Goal: Find specific page/section: Find specific page/section

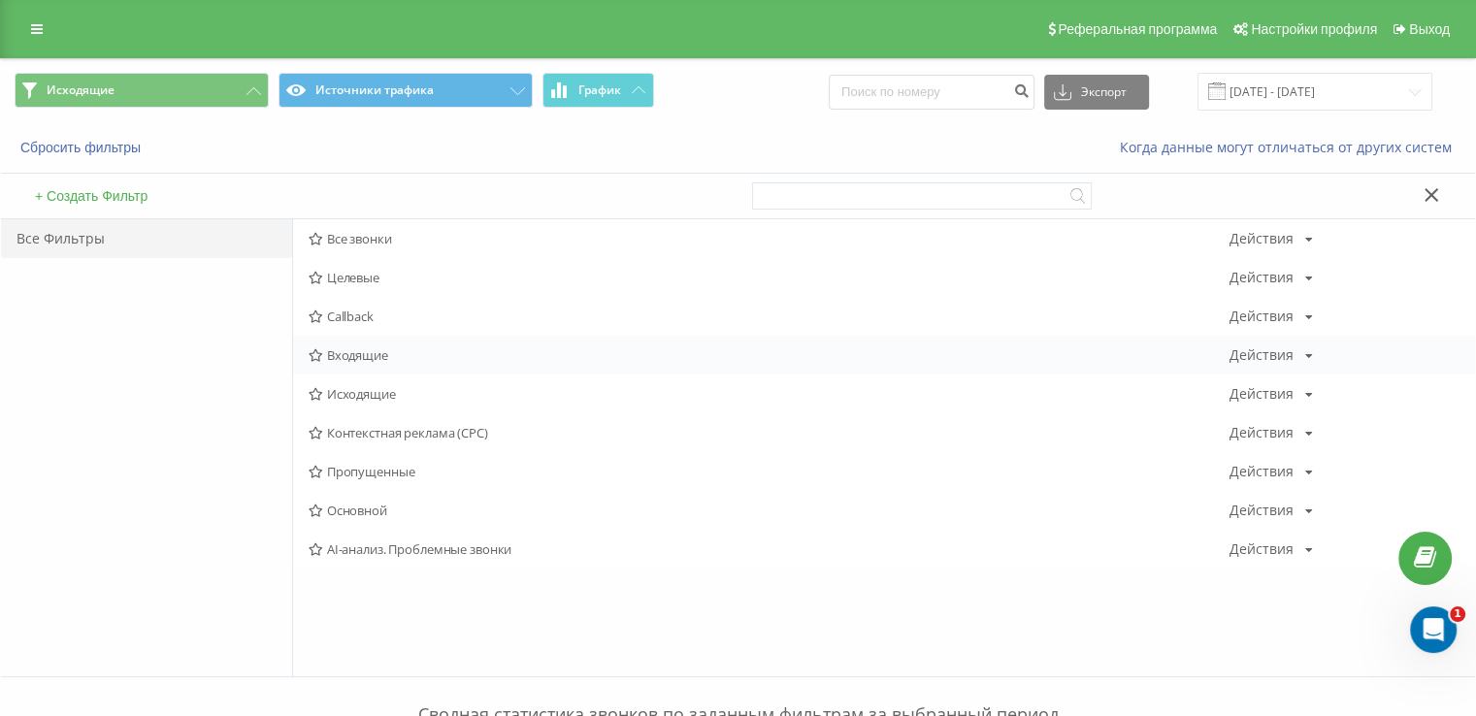
click at [350, 358] on span "Входящие" at bounding box center [769, 355] width 921 height 14
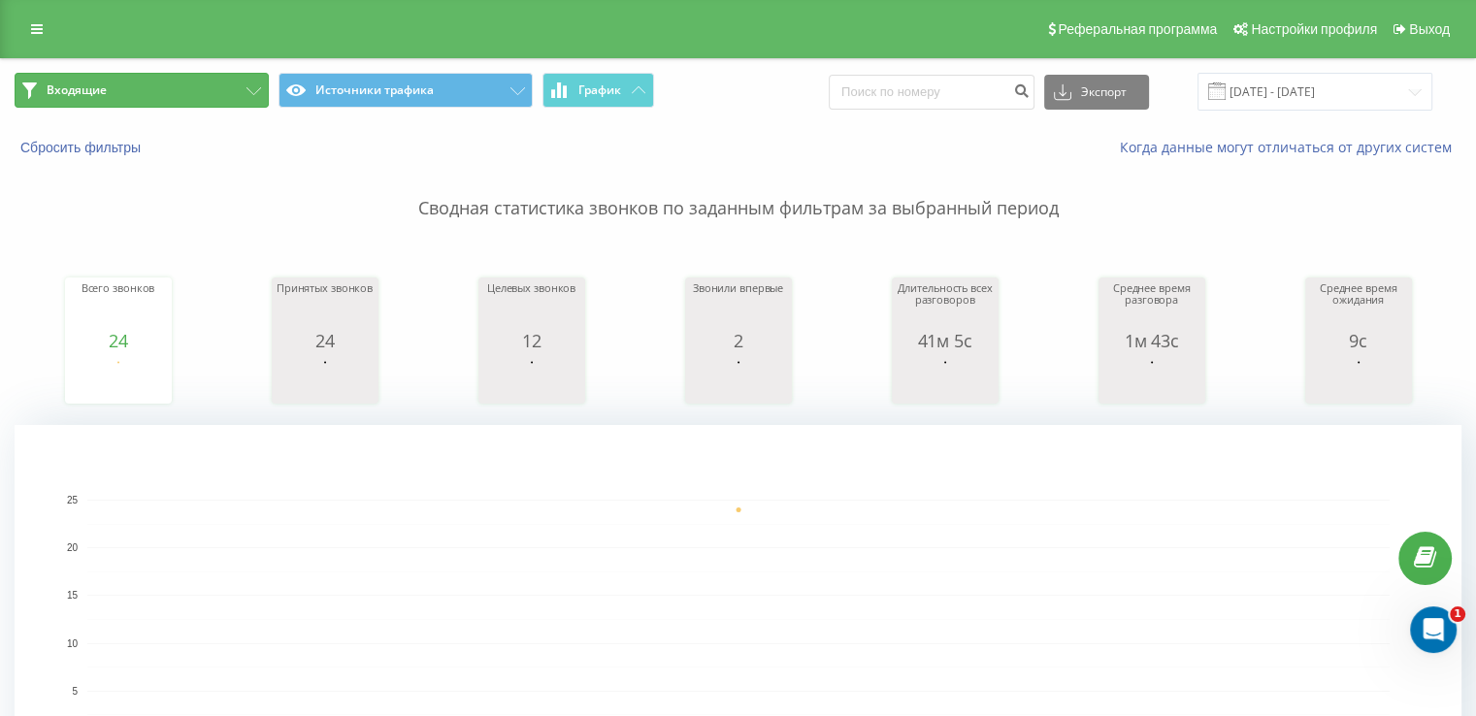
click at [178, 99] on button "Входящие" at bounding box center [142, 90] width 254 height 35
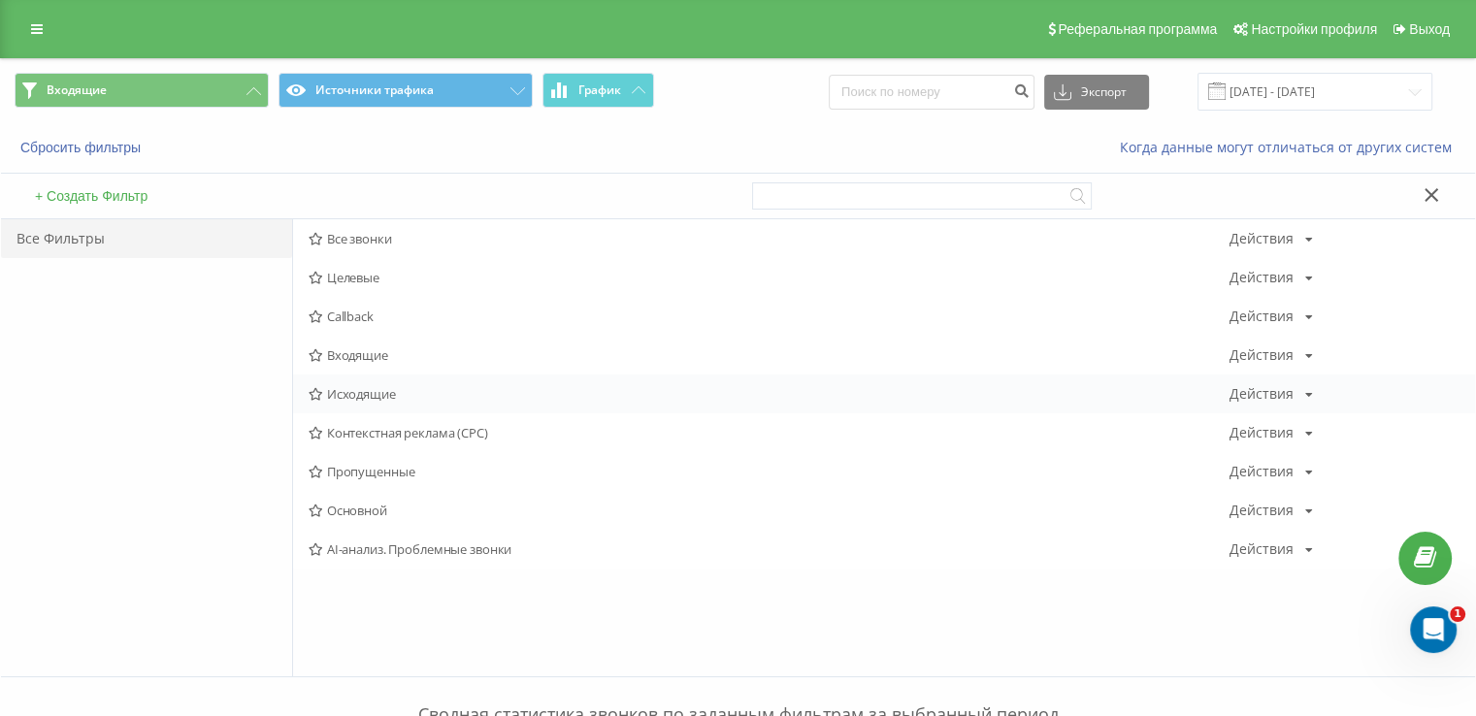
click at [330, 390] on div "Все звонки Действия Редактировать Копировать Удалить По умолчанию Поделиться Це…" at bounding box center [884, 393] width 1182 height 349
drag, startPoint x: 333, startPoint y: 397, endPoint x: 364, endPoint y: 397, distance: 31.0
click at [334, 397] on span "Исходящие" at bounding box center [769, 394] width 921 height 14
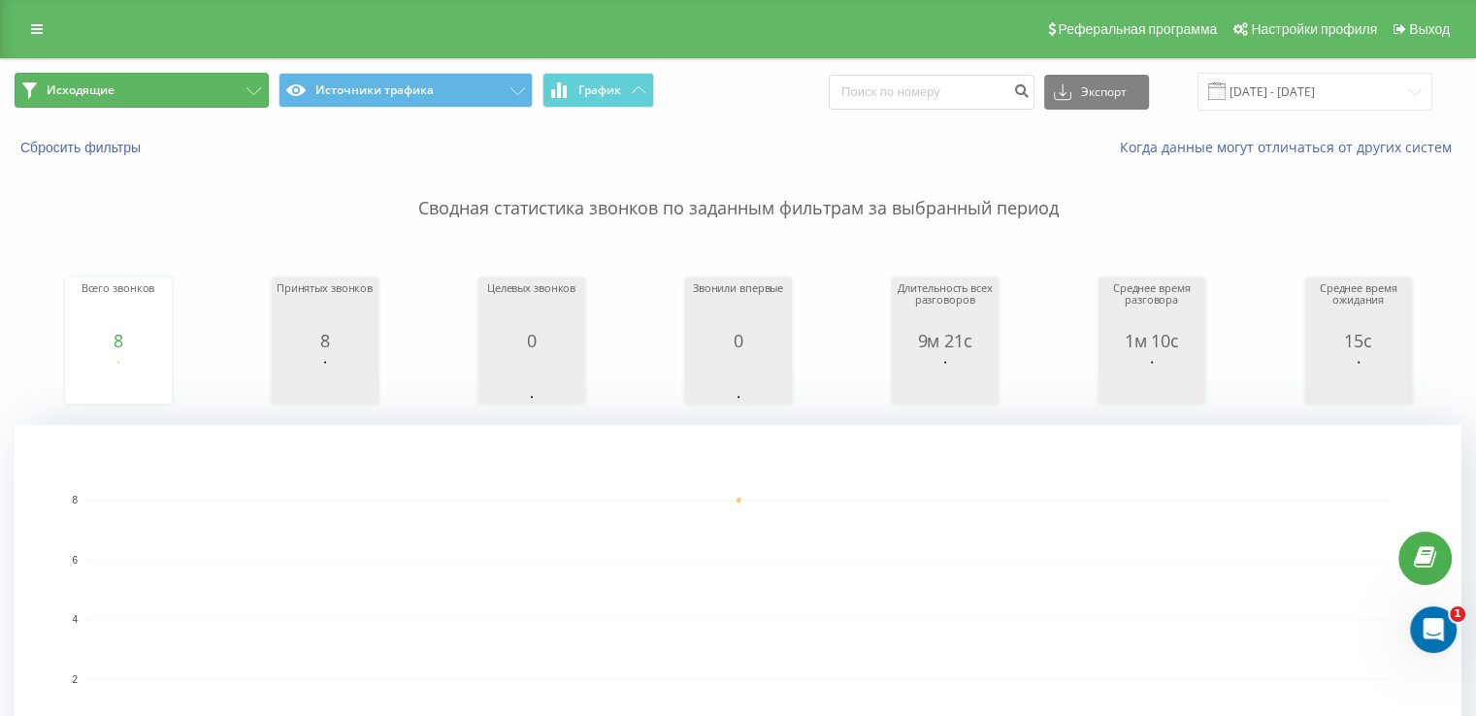
click at [107, 88] on span "Исходящие" at bounding box center [81, 90] width 68 height 16
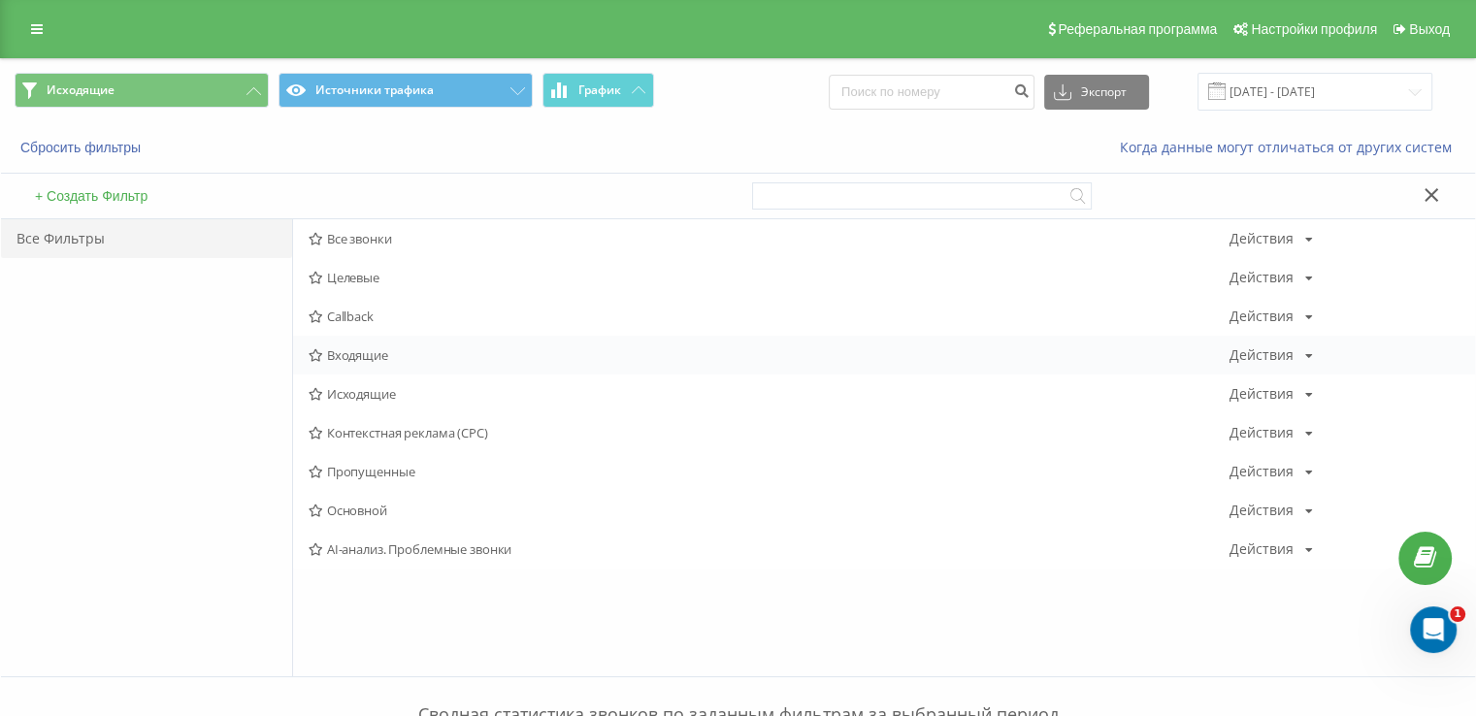
click at [362, 348] on span "Входящие" at bounding box center [769, 355] width 921 height 14
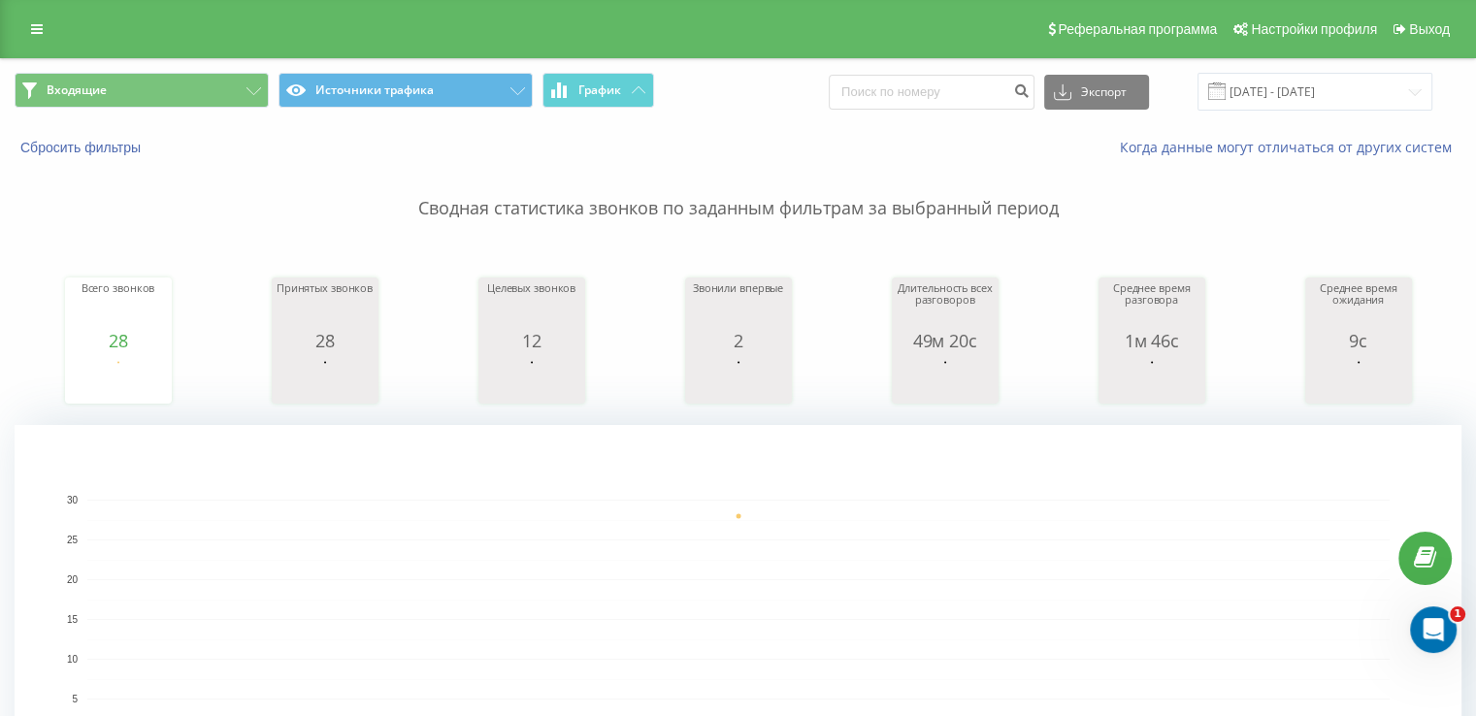
click at [190, 69] on div "Входящие Источники трафика График Экспорт .csv .xls .xlsx [DATE] - [DATE]" at bounding box center [738, 91] width 1474 height 65
click at [186, 86] on button "Входящие" at bounding box center [142, 90] width 254 height 35
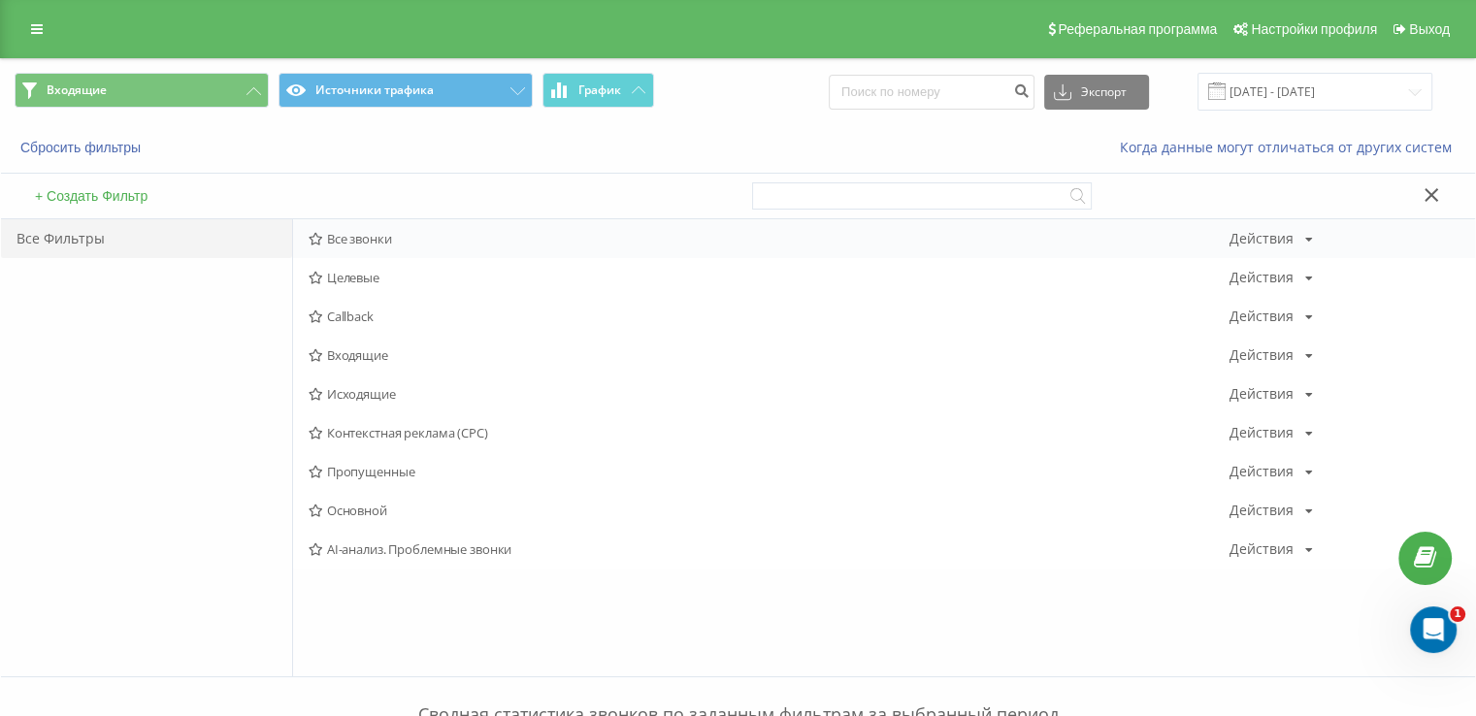
click at [391, 242] on span "Все звонки" at bounding box center [769, 239] width 921 height 14
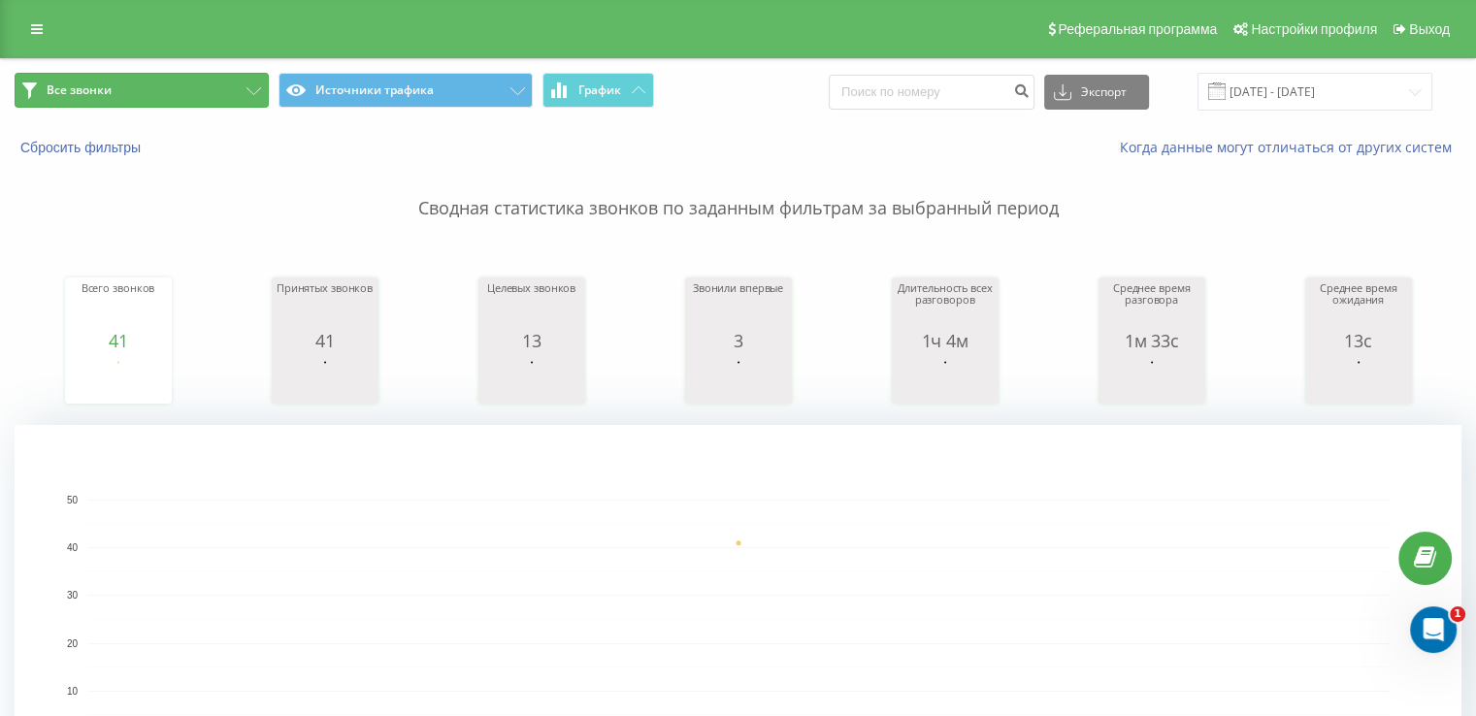
click at [94, 94] on span "Все звонки" at bounding box center [79, 90] width 65 height 16
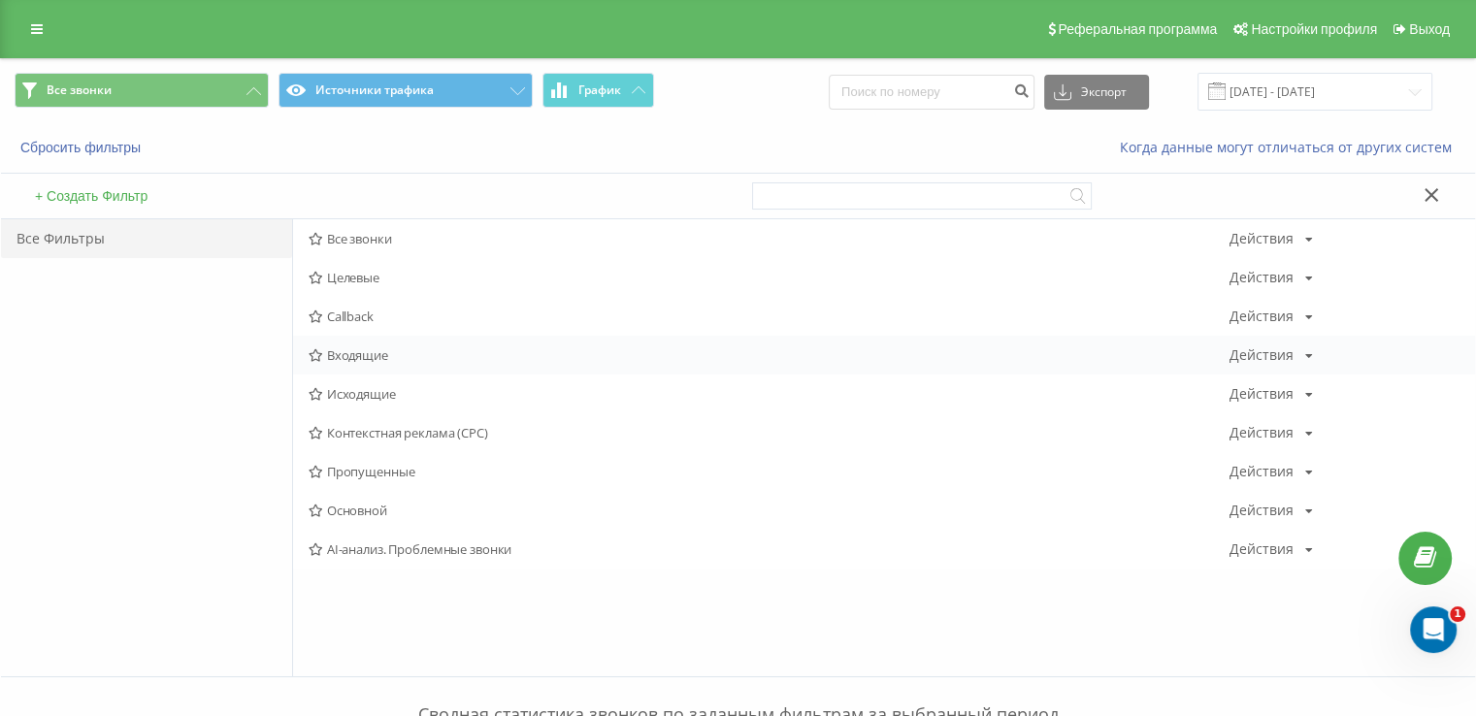
drag, startPoint x: 419, startPoint y: 345, endPoint x: 407, endPoint y: 345, distance: 11.6
click at [416, 344] on div "Входящие Действия Редактировать Копировать Удалить По умолчанию Поделиться" at bounding box center [884, 355] width 1182 height 39
click at [405, 345] on div "Входящие Действия Редактировать Копировать Удалить По умолчанию Поделиться" at bounding box center [884, 355] width 1182 height 39
click at [396, 349] on span "Входящие" at bounding box center [769, 355] width 921 height 14
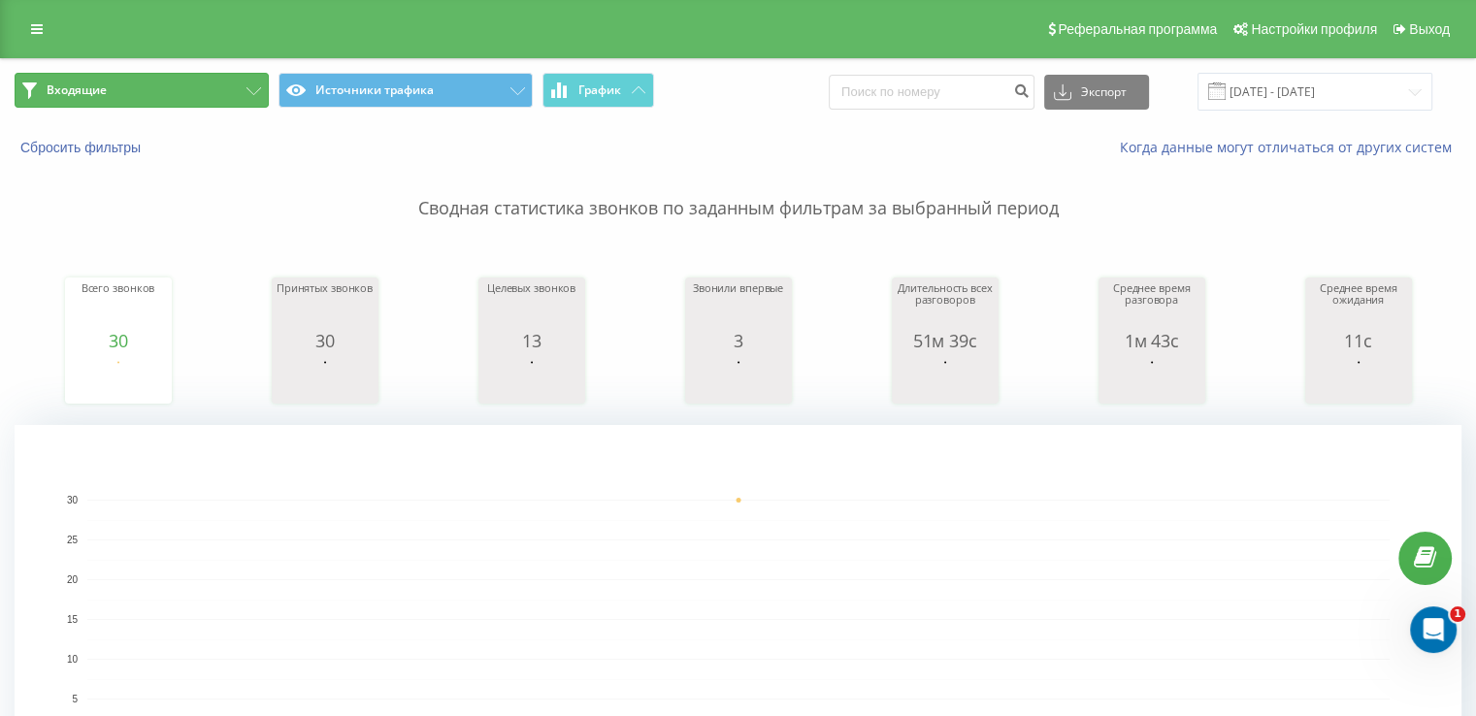
drag, startPoint x: 143, startPoint y: 94, endPoint x: 157, endPoint y: 112, distance: 22.7
click at [143, 94] on button "Входящие" at bounding box center [142, 90] width 254 height 35
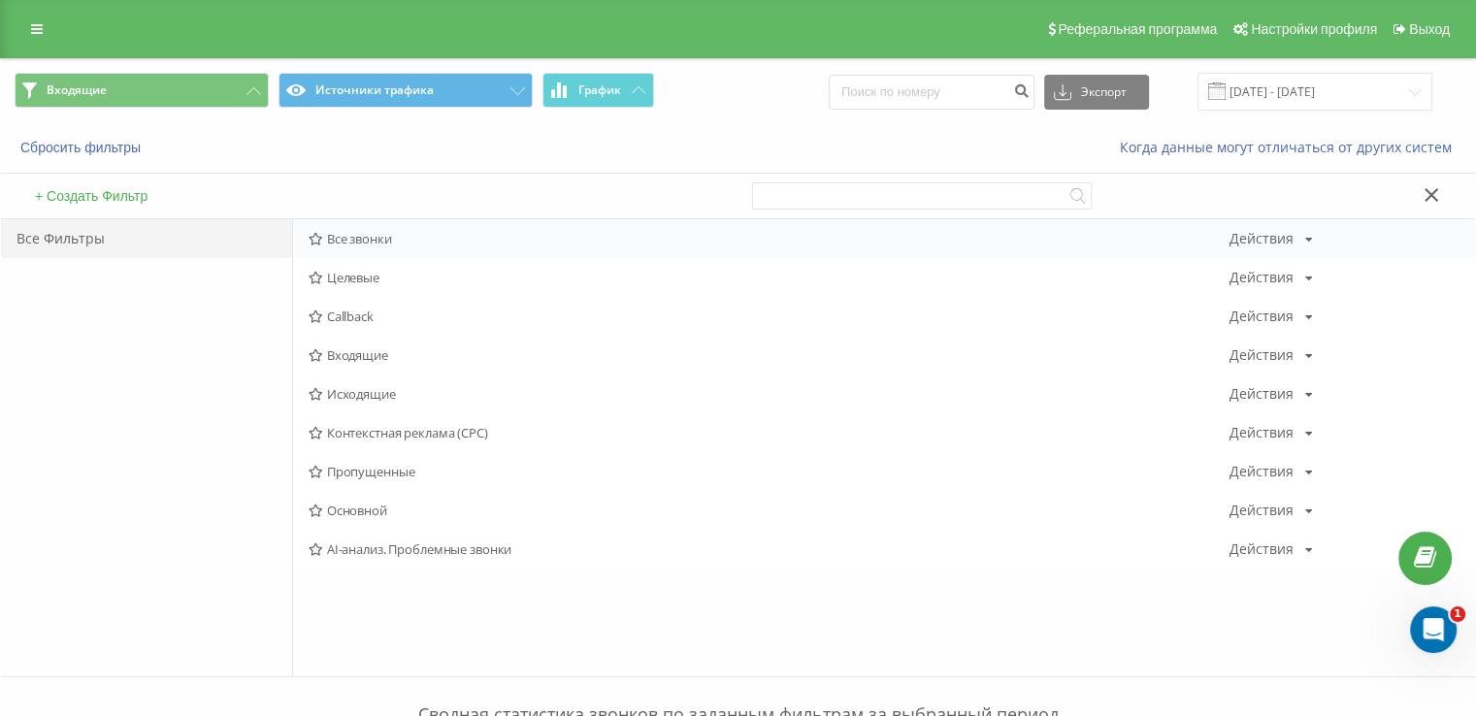
click at [347, 249] on div "Все звонки Действия Редактировать Копировать Удалить По умолчанию Поделиться" at bounding box center [884, 238] width 1182 height 39
click at [342, 243] on span "Все звонки" at bounding box center [769, 239] width 921 height 14
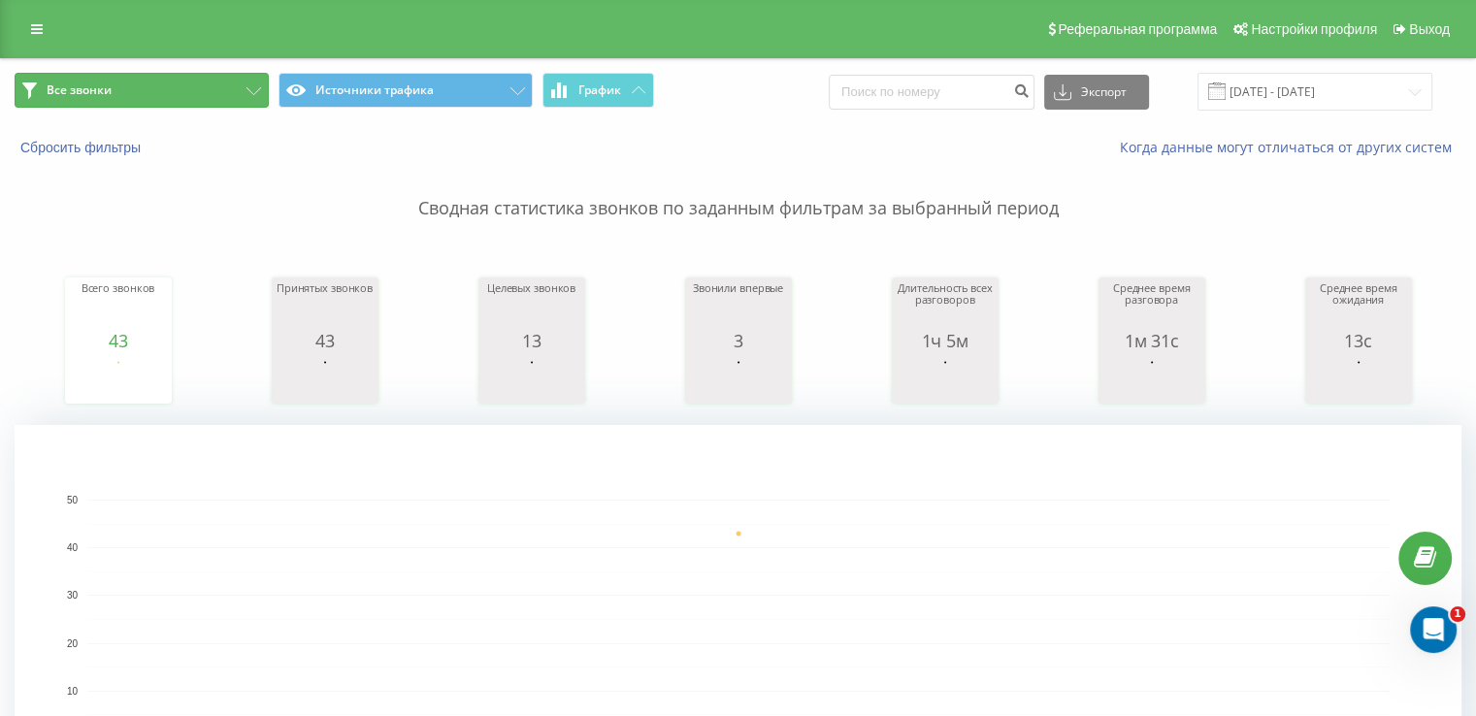
click at [210, 73] on button "Все звонки" at bounding box center [142, 90] width 254 height 35
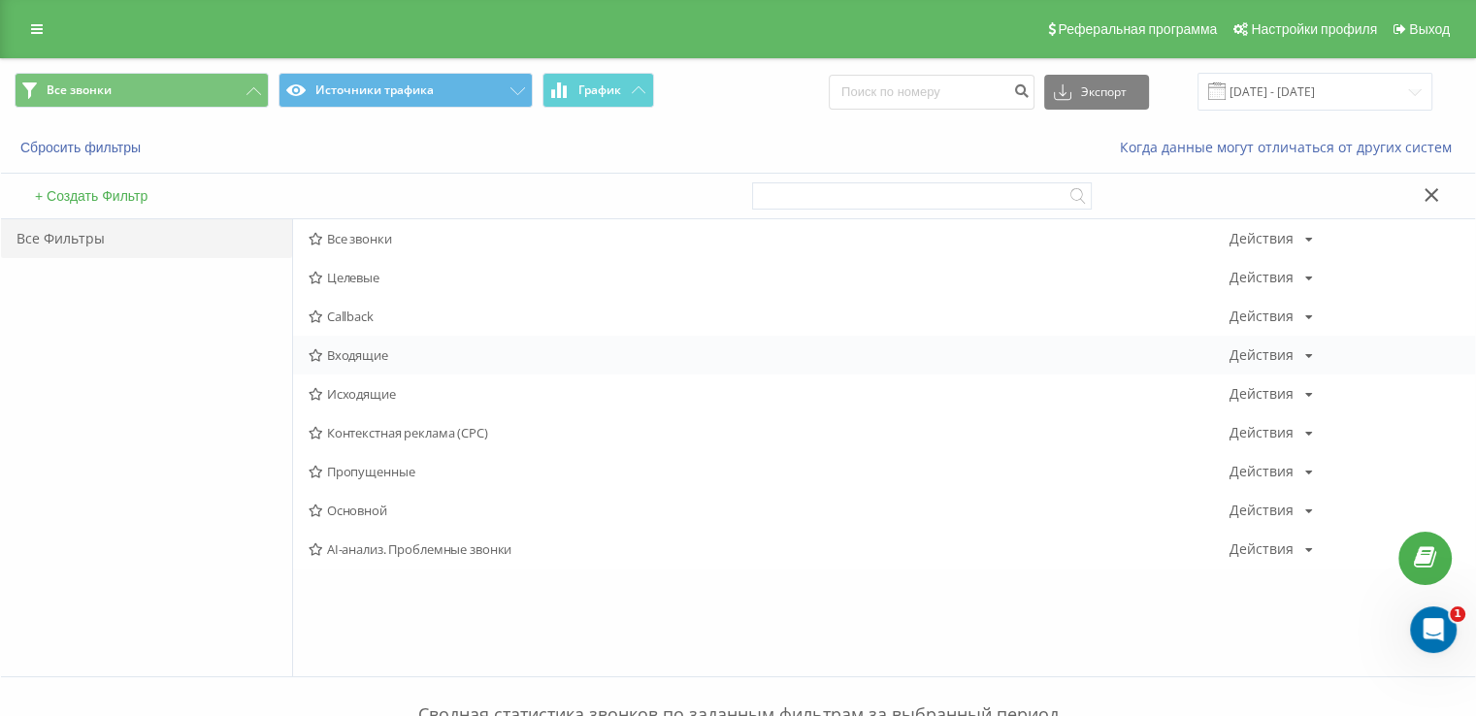
click at [361, 348] on span "Входящие" at bounding box center [769, 355] width 921 height 14
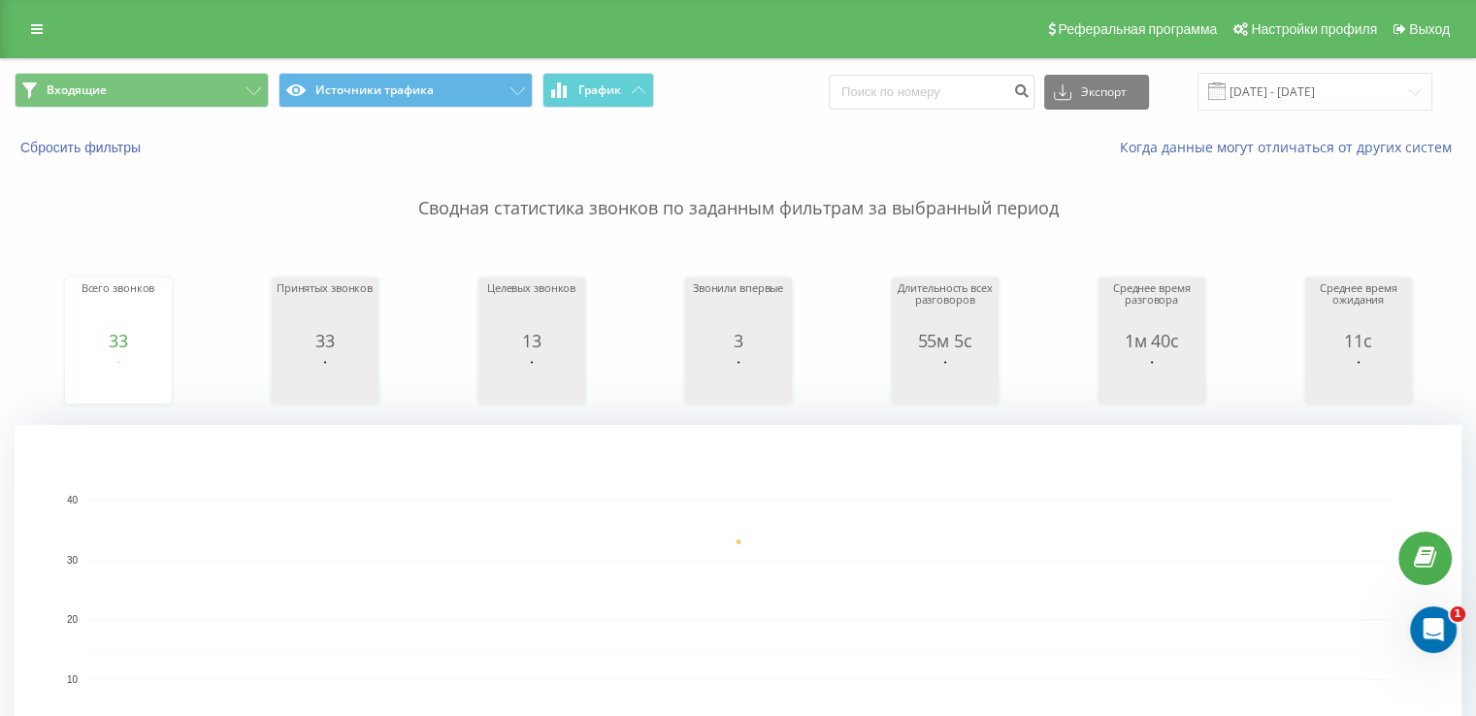
click at [60, 115] on div "Входящие Источники трафика График Экспорт .csv .xls .xlsx [DATE] - [DATE]" at bounding box center [738, 91] width 1474 height 65
click at [62, 102] on button "Входящие" at bounding box center [142, 90] width 254 height 35
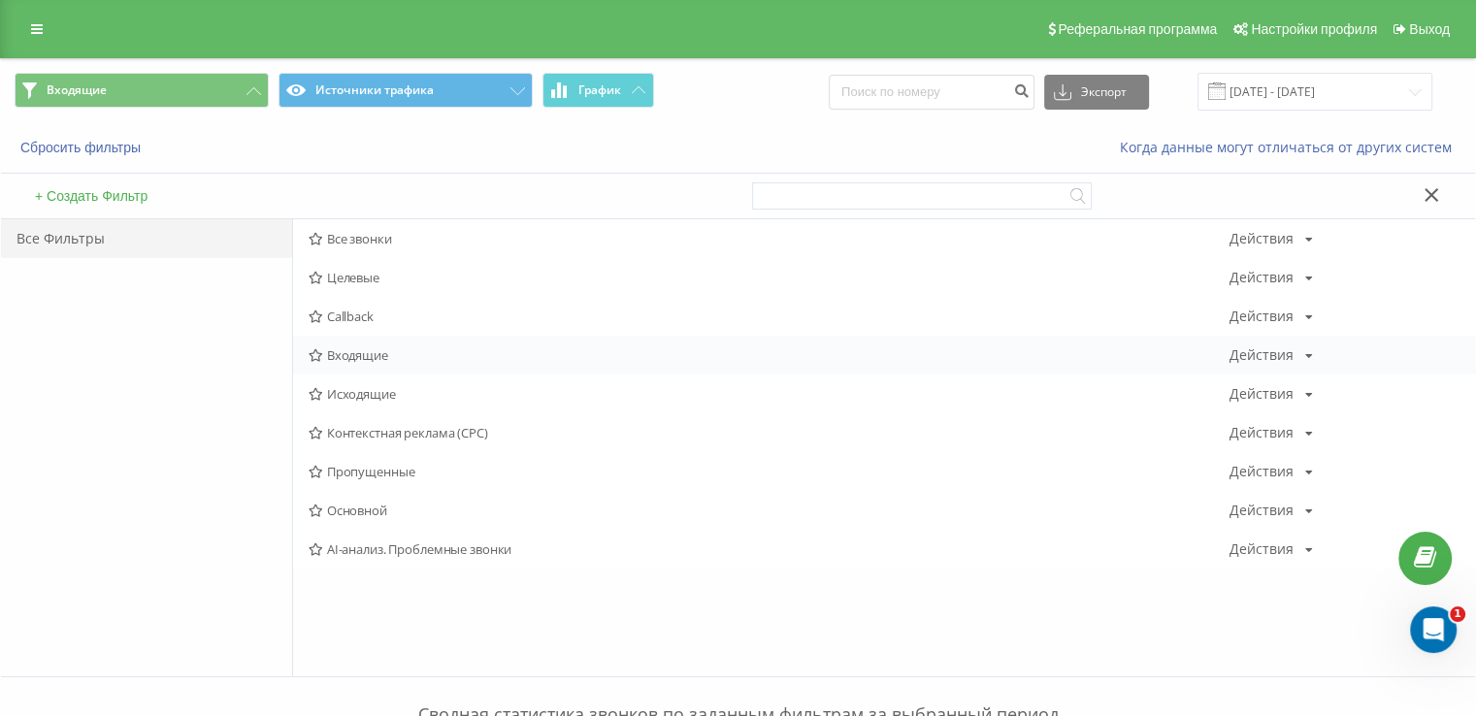
click at [341, 350] on span "Входящие" at bounding box center [769, 355] width 921 height 14
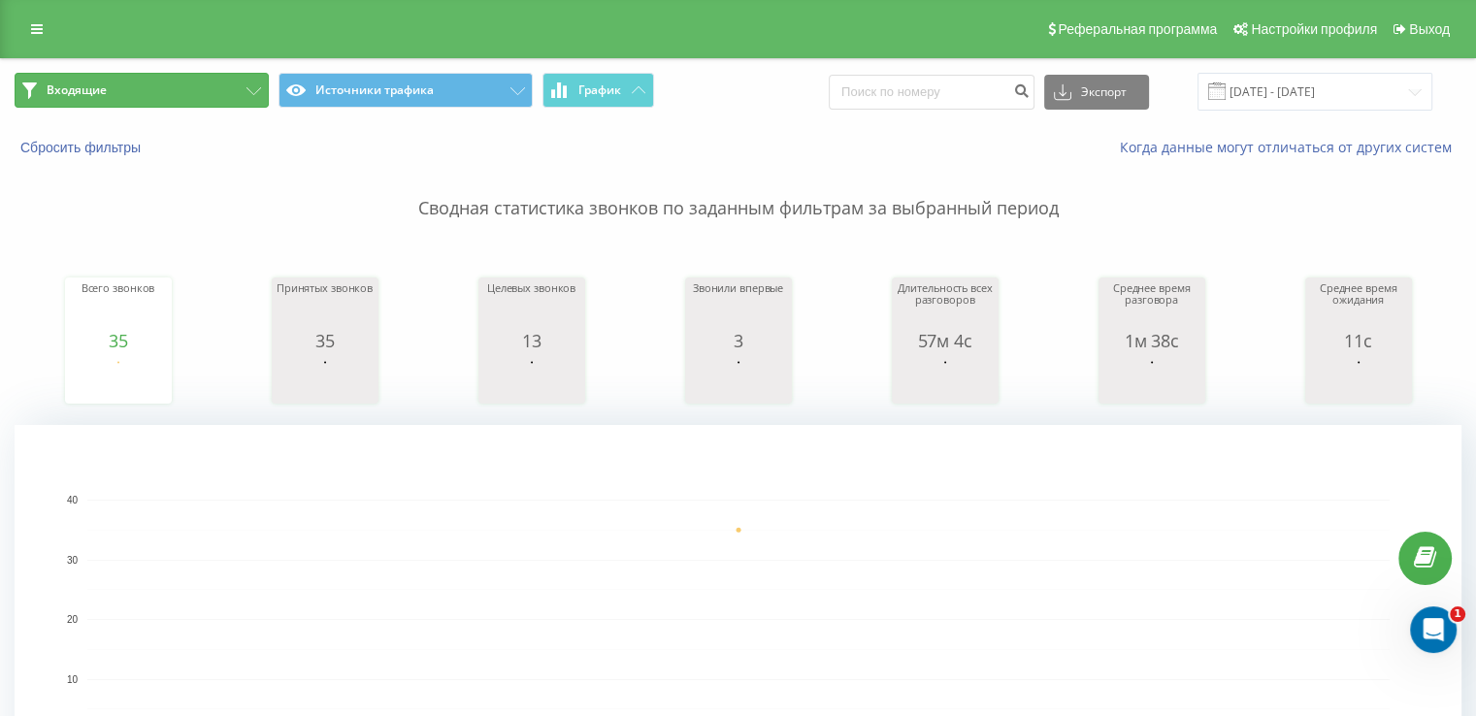
click at [169, 83] on button "Входящие" at bounding box center [142, 90] width 254 height 35
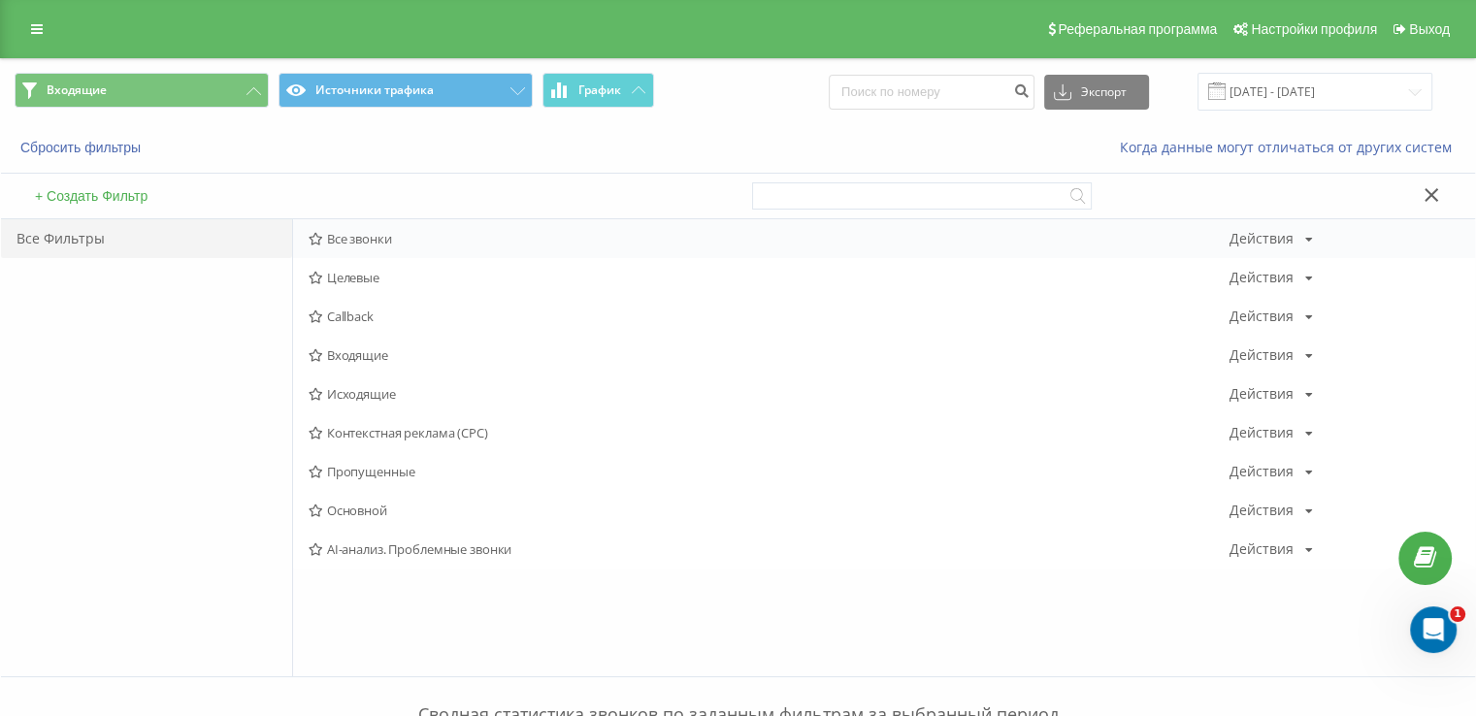
click at [342, 238] on span "Все звонки" at bounding box center [769, 239] width 921 height 14
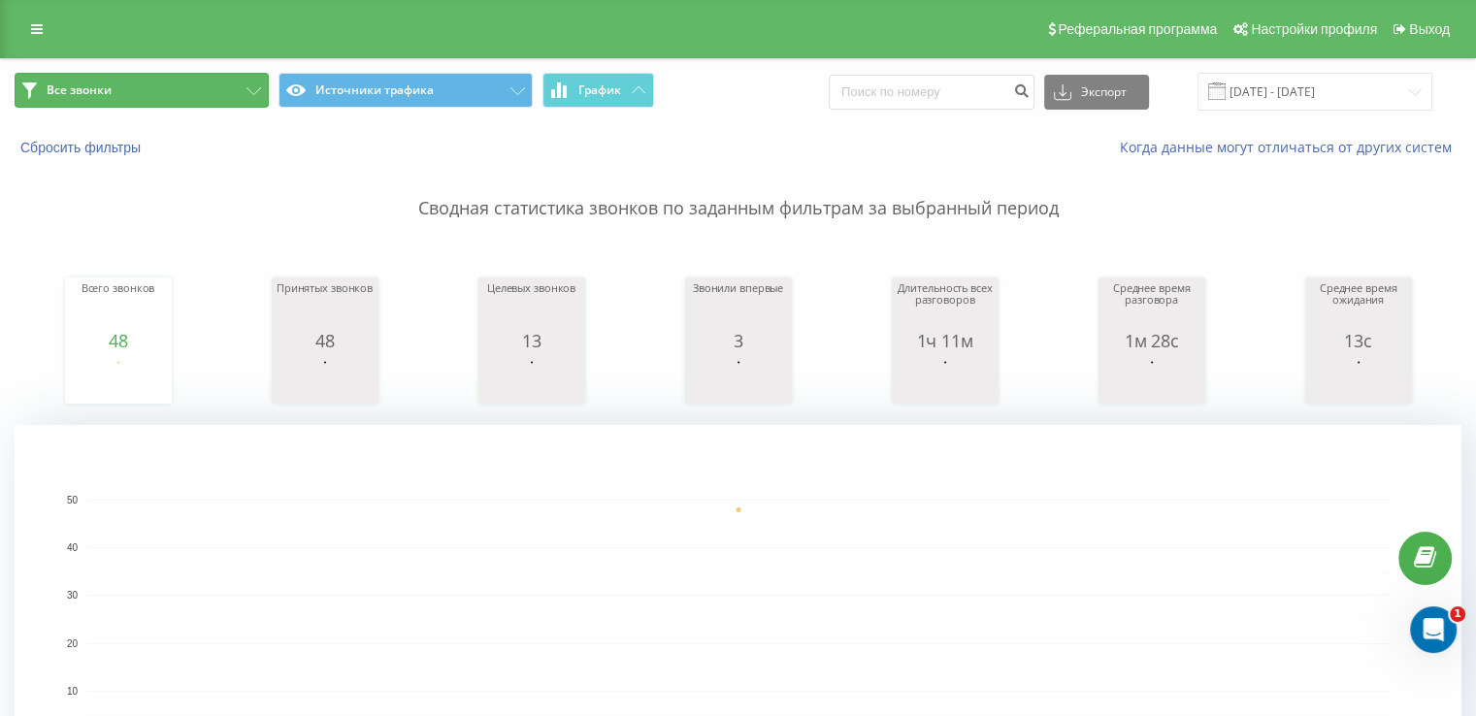
click at [55, 101] on button "Все звонки" at bounding box center [142, 90] width 254 height 35
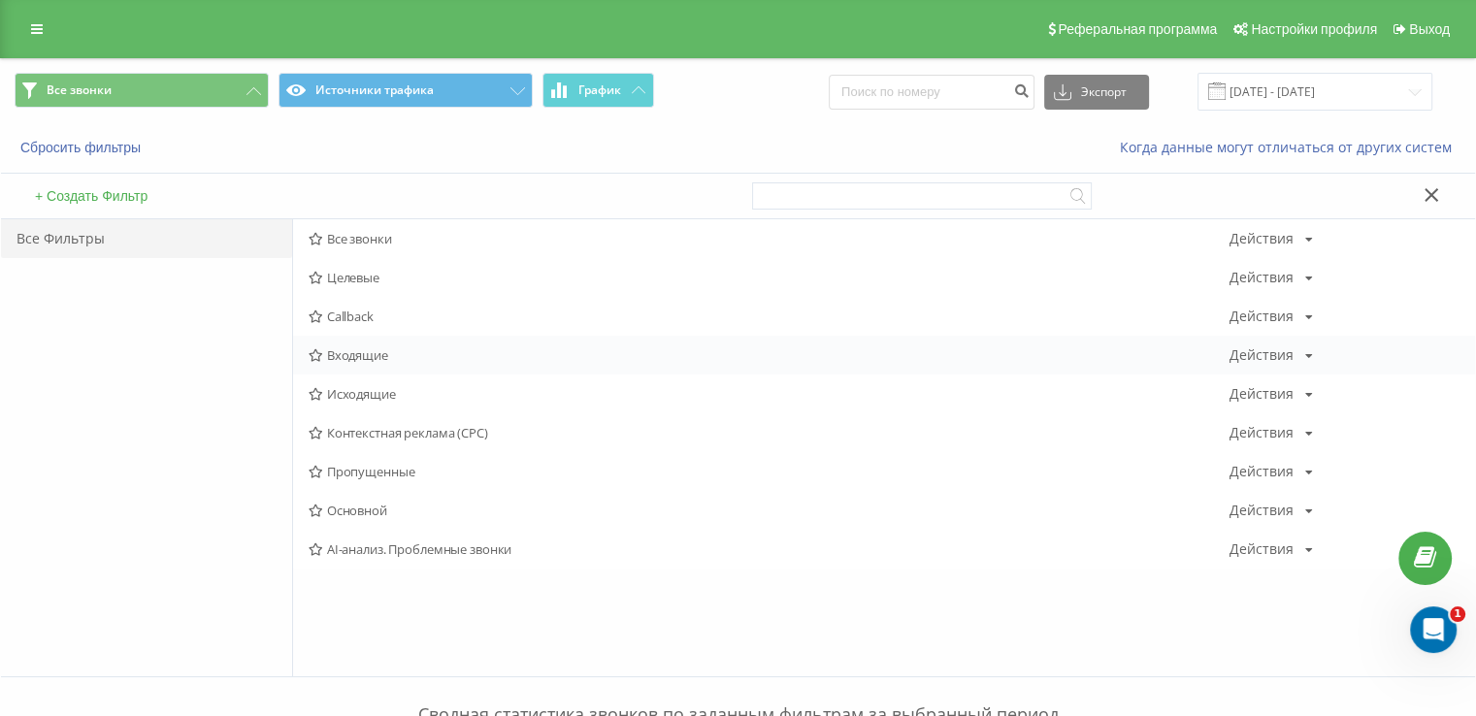
click at [344, 348] on span "Входящие" at bounding box center [769, 355] width 921 height 14
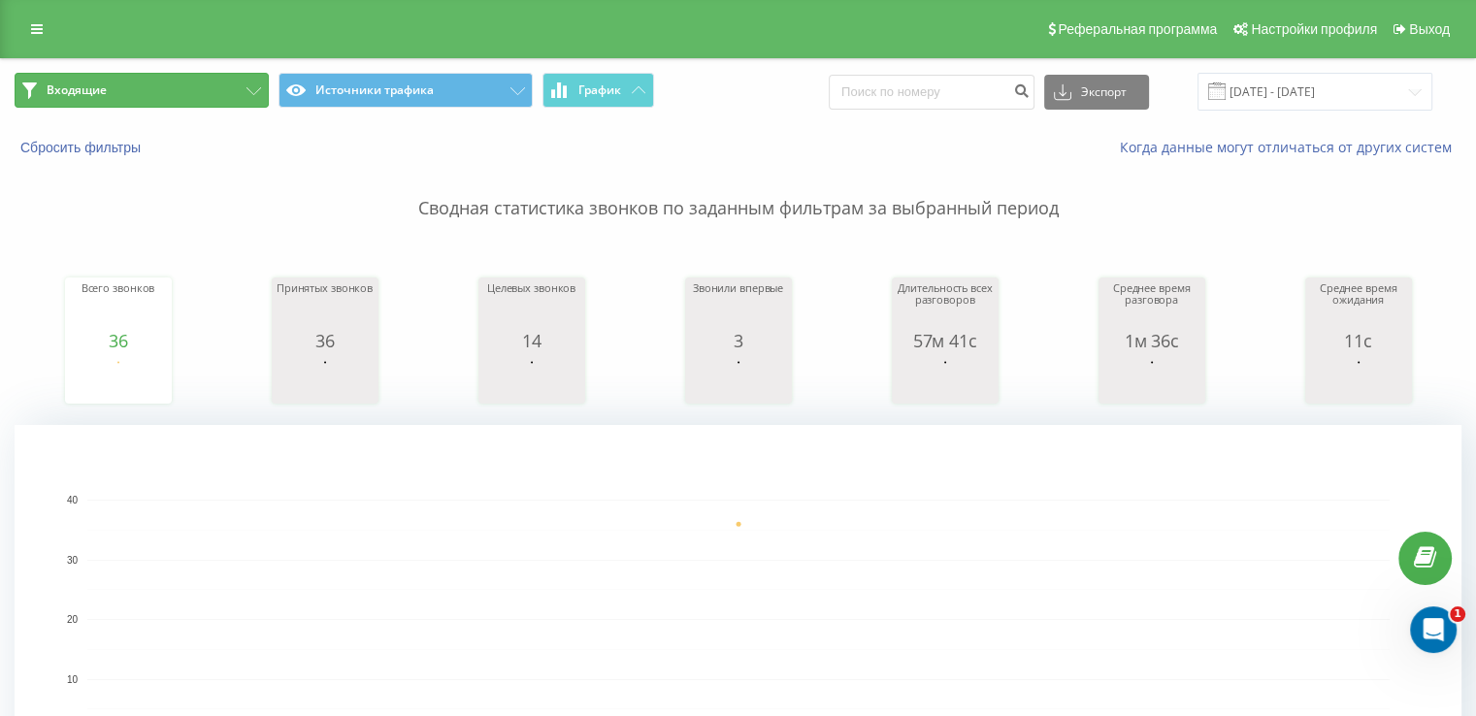
click at [89, 81] on button "Входящие" at bounding box center [142, 90] width 254 height 35
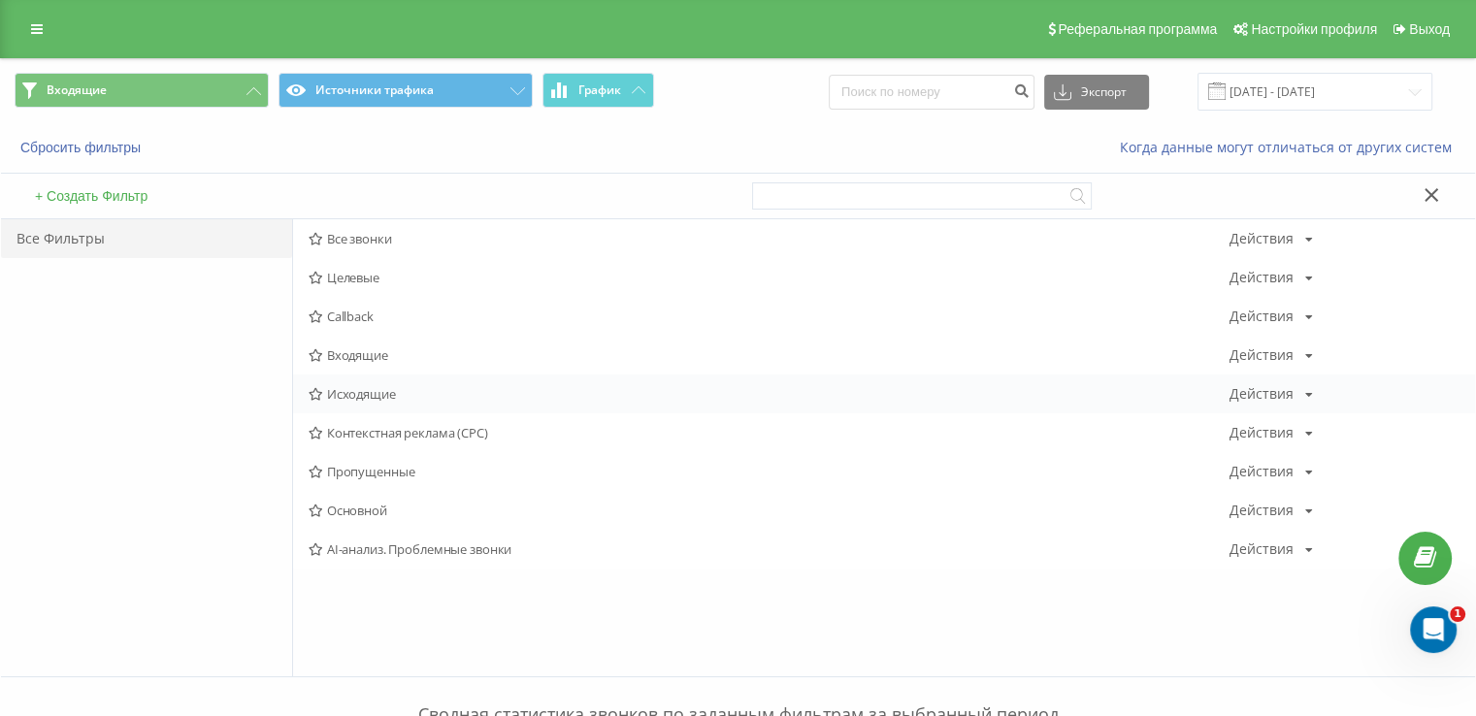
drag, startPoint x: 412, startPoint y: 401, endPoint x: 388, endPoint y: 395, distance: 24.9
click at [409, 401] on div "Исходящие Действия Редактировать Копировать Удалить По умолчанию Поделиться" at bounding box center [884, 393] width 1182 height 39
click at [387, 395] on span "Исходящие" at bounding box center [769, 394] width 921 height 14
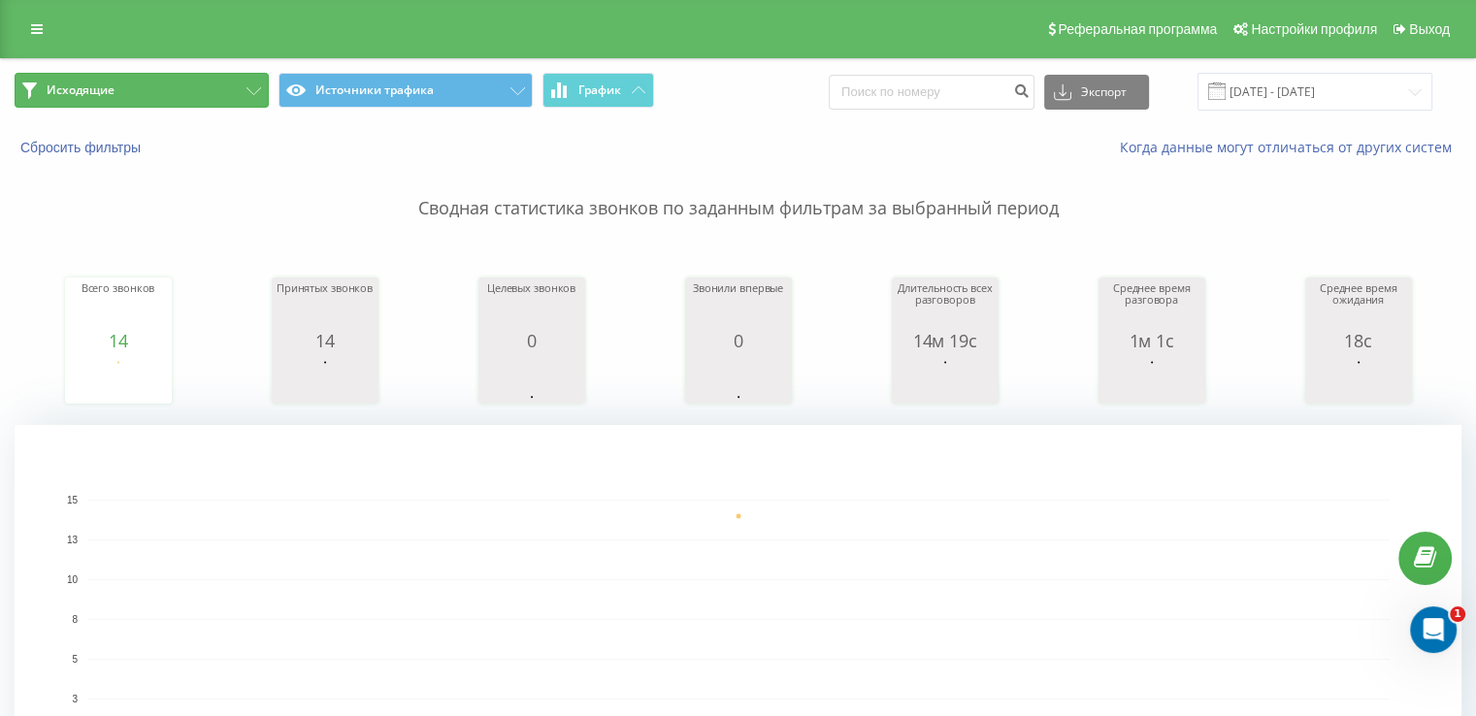
click at [148, 76] on button "Исходящие" at bounding box center [142, 90] width 254 height 35
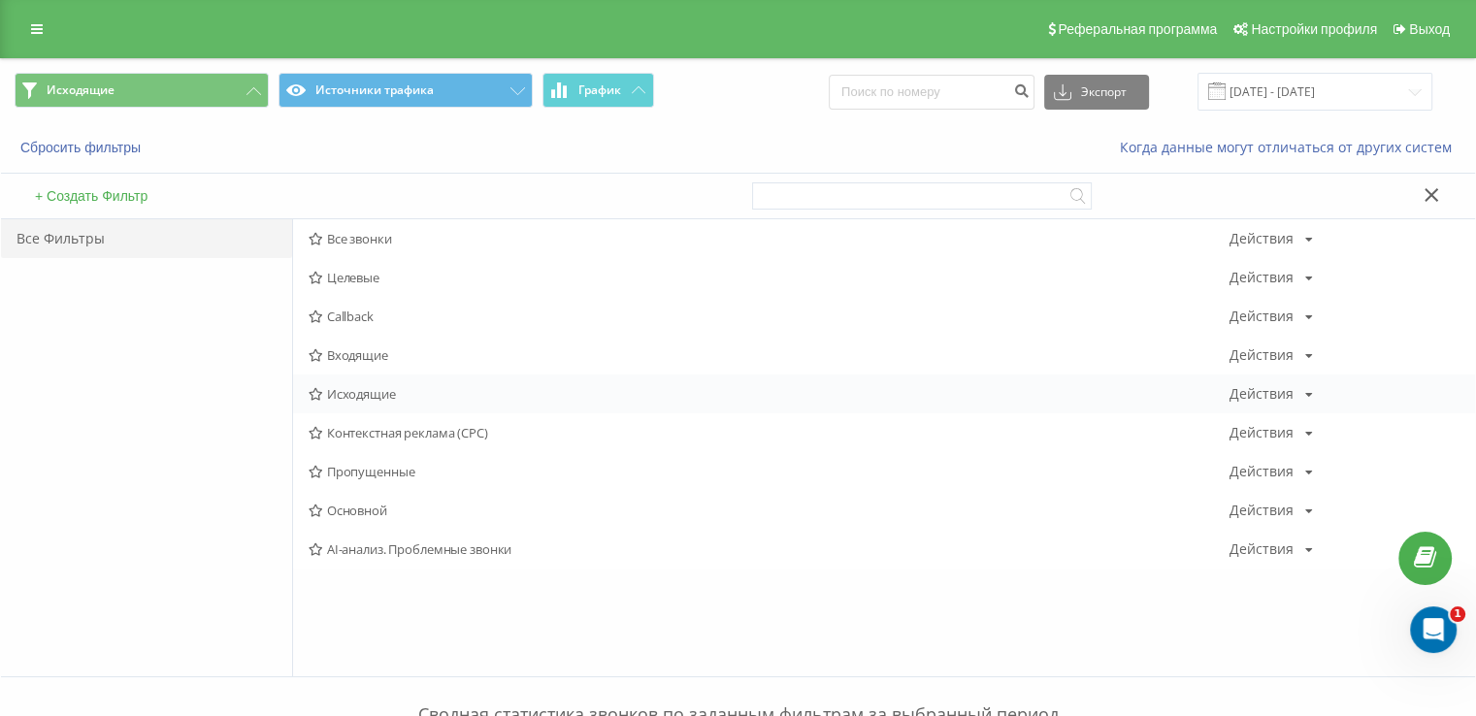
click at [348, 387] on div "Исходящие Действия Редактировать Копировать Удалить По умолчанию Поделиться" at bounding box center [884, 393] width 1182 height 39
click at [346, 389] on span "Исходящие" at bounding box center [769, 394] width 921 height 14
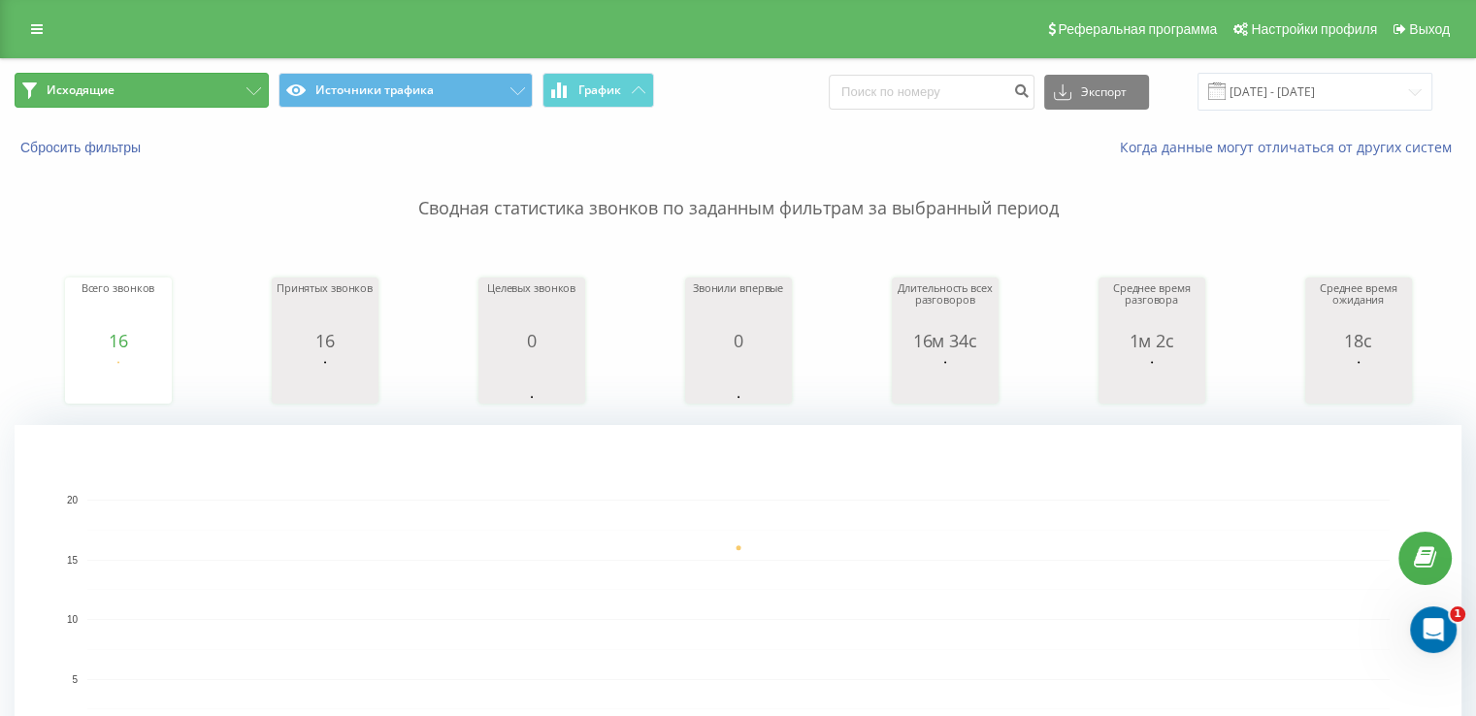
click at [179, 89] on button "Исходящие" at bounding box center [142, 90] width 254 height 35
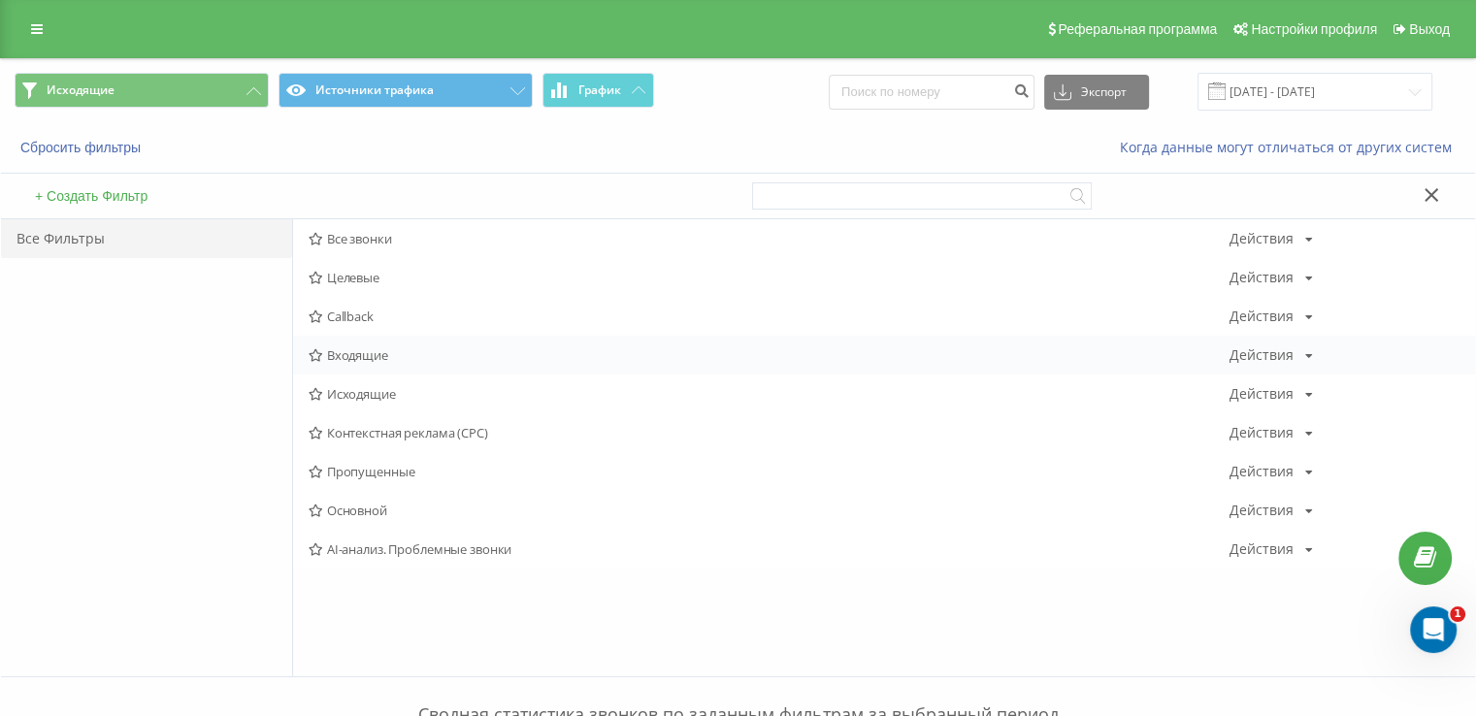
click at [335, 350] on span "Входящие" at bounding box center [769, 355] width 921 height 14
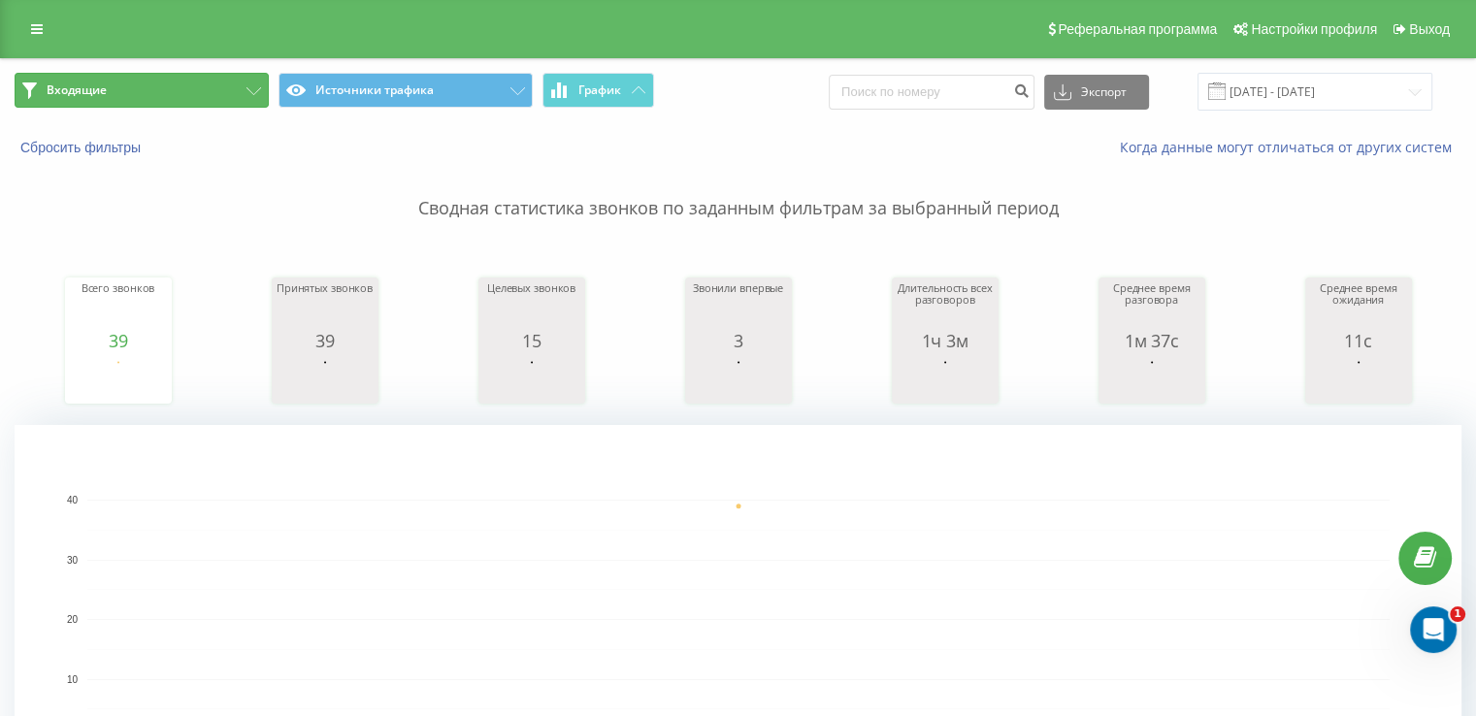
click at [165, 79] on button "Входящие" at bounding box center [142, 90] width 254 height 35
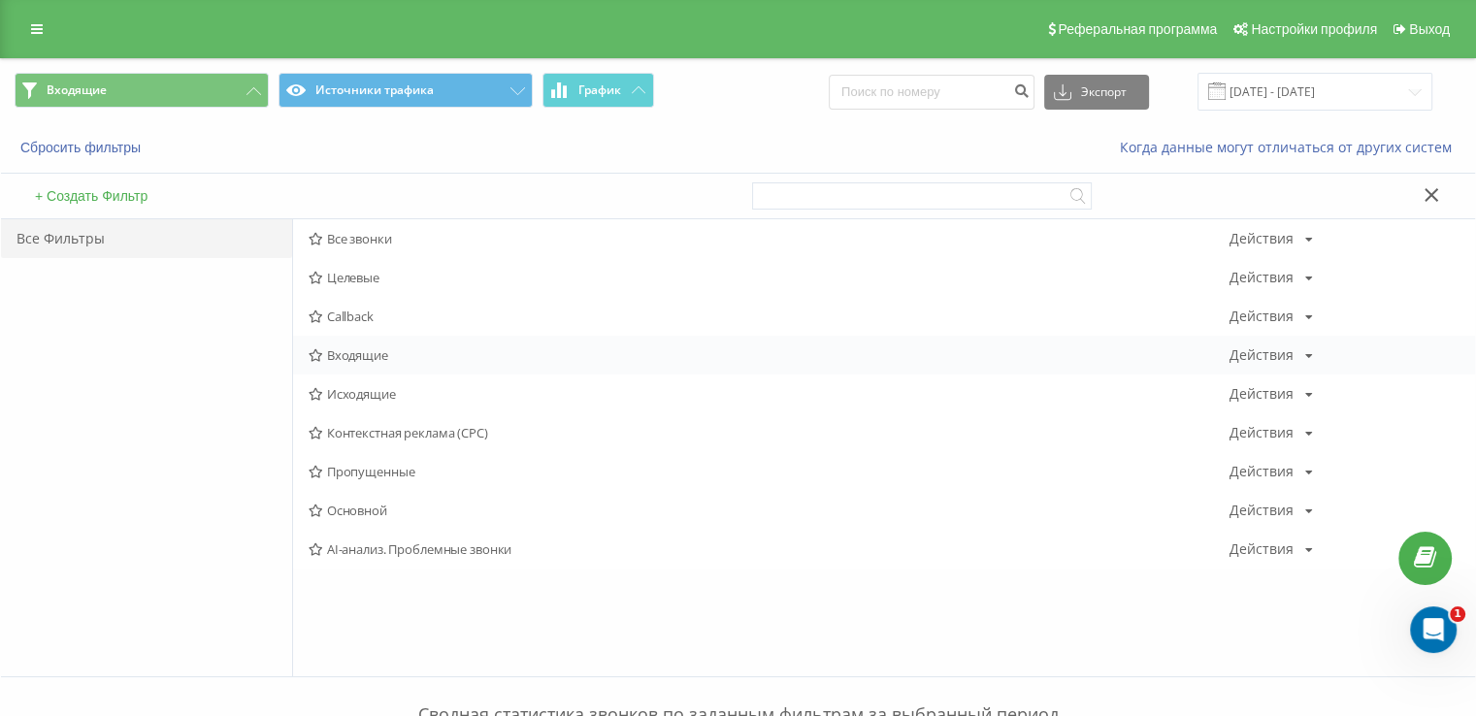
click at [401, 364] on div "Входящие Действия Редактировать Копировать Удалить По умолчанию Поделиться" at bounding box center [884, 355] width 1182 height 39
click at [386, 354] on span "Входящие" at bounding box center [769, 355] width 921 height 14
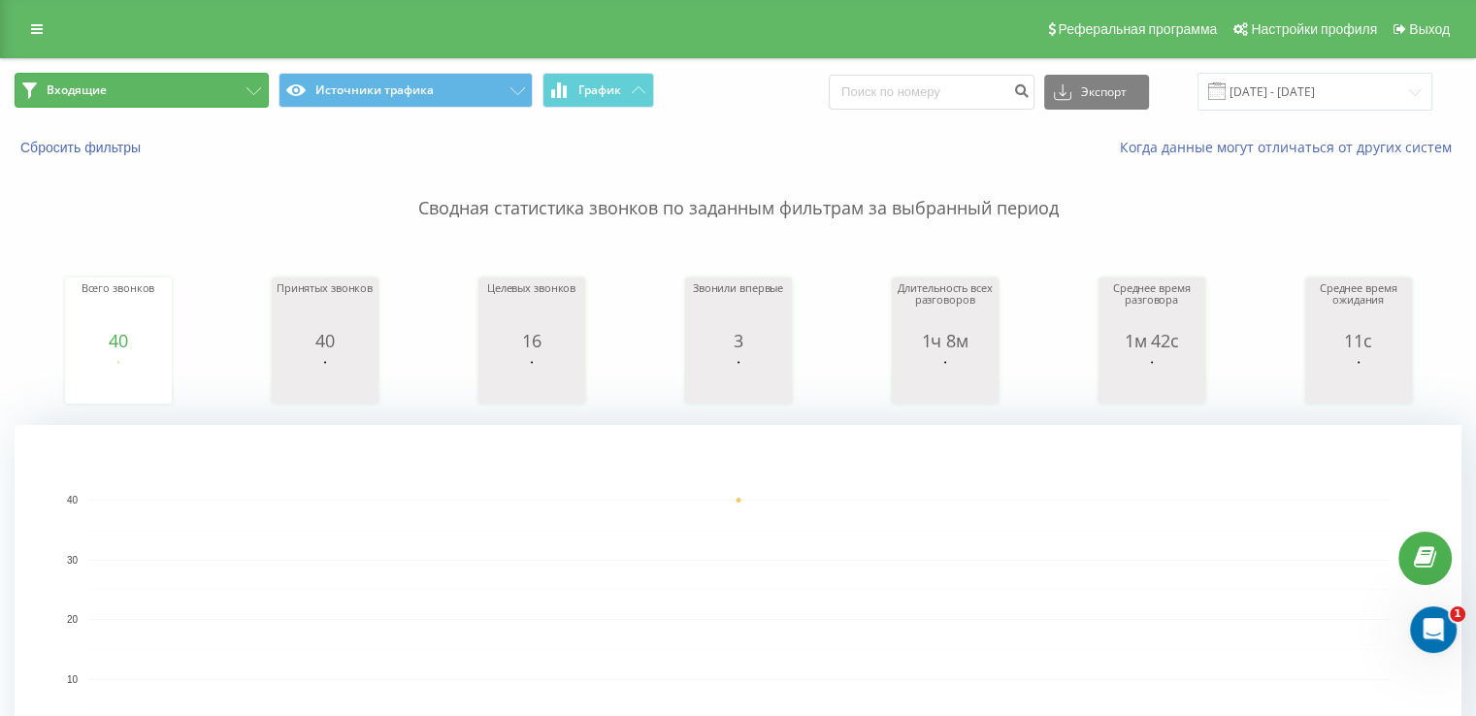
click at [140, 94] on button "Входящие" at bounding box center [142, 90] width 254 height 35
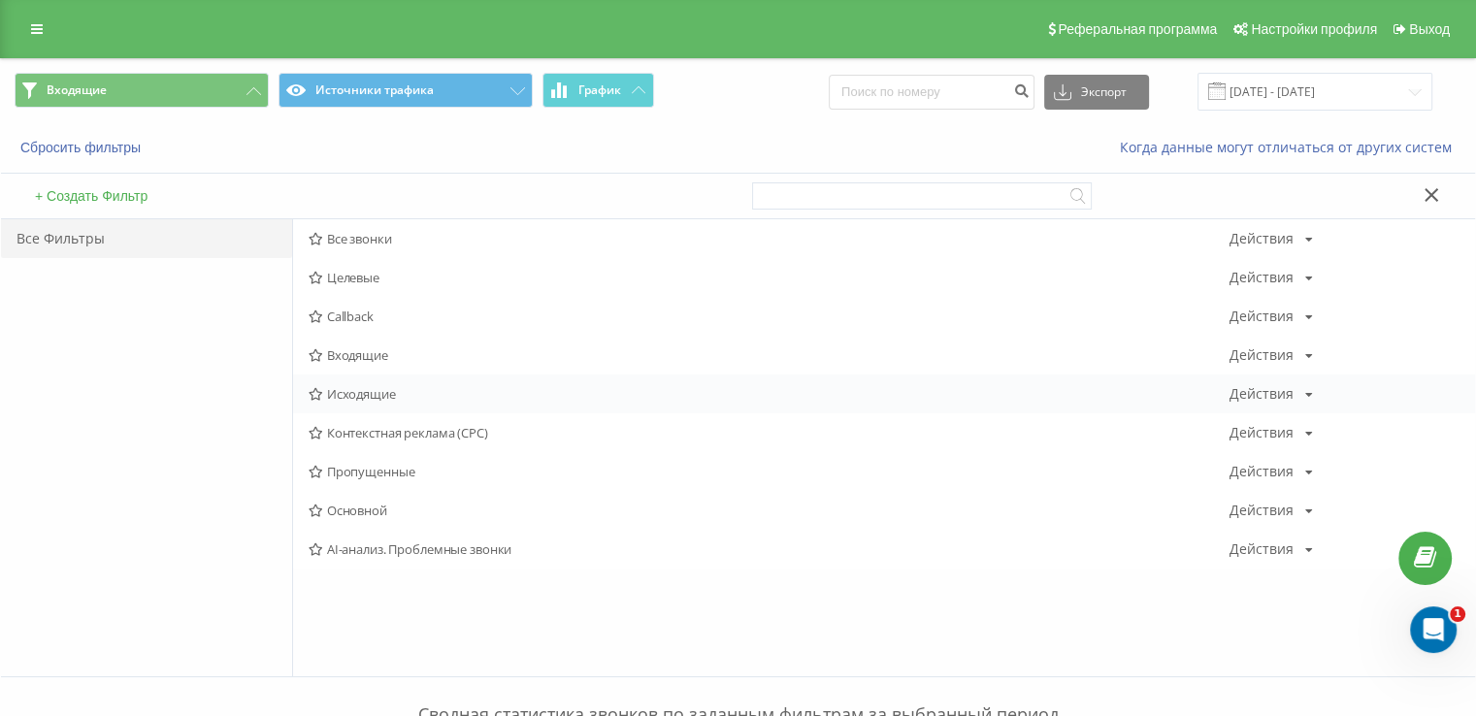
click at [381, 403] on div "Исходящие Действия Редактировать Копировать Удалить По умолчанию Поделиться" at bounding box center [884, 393] width 1182 height 39
click at [361, 389] on span "Исходящие" at bounding box center [769, 394] width 921 height 14
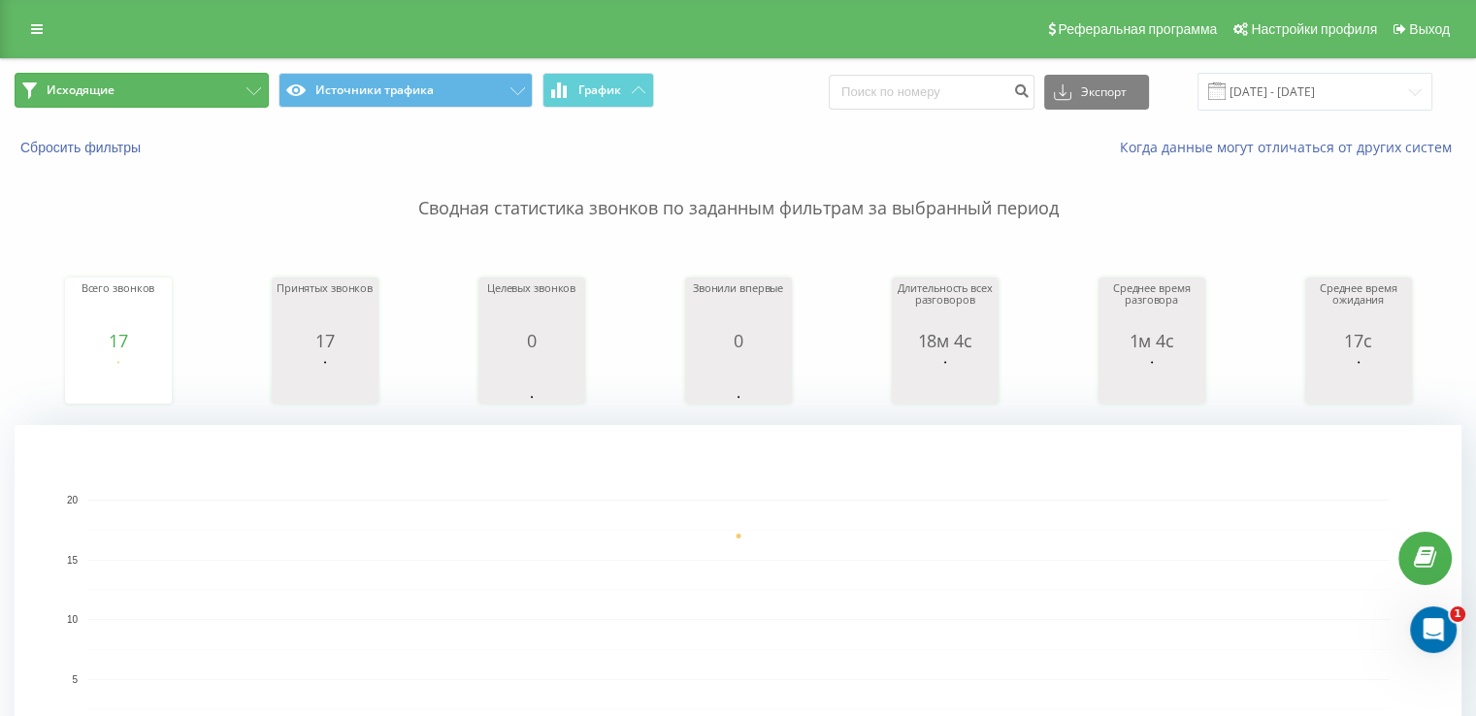
click at [136, 102] on button "Исходящие" at bounding box center [142, 90] width 254 height 35
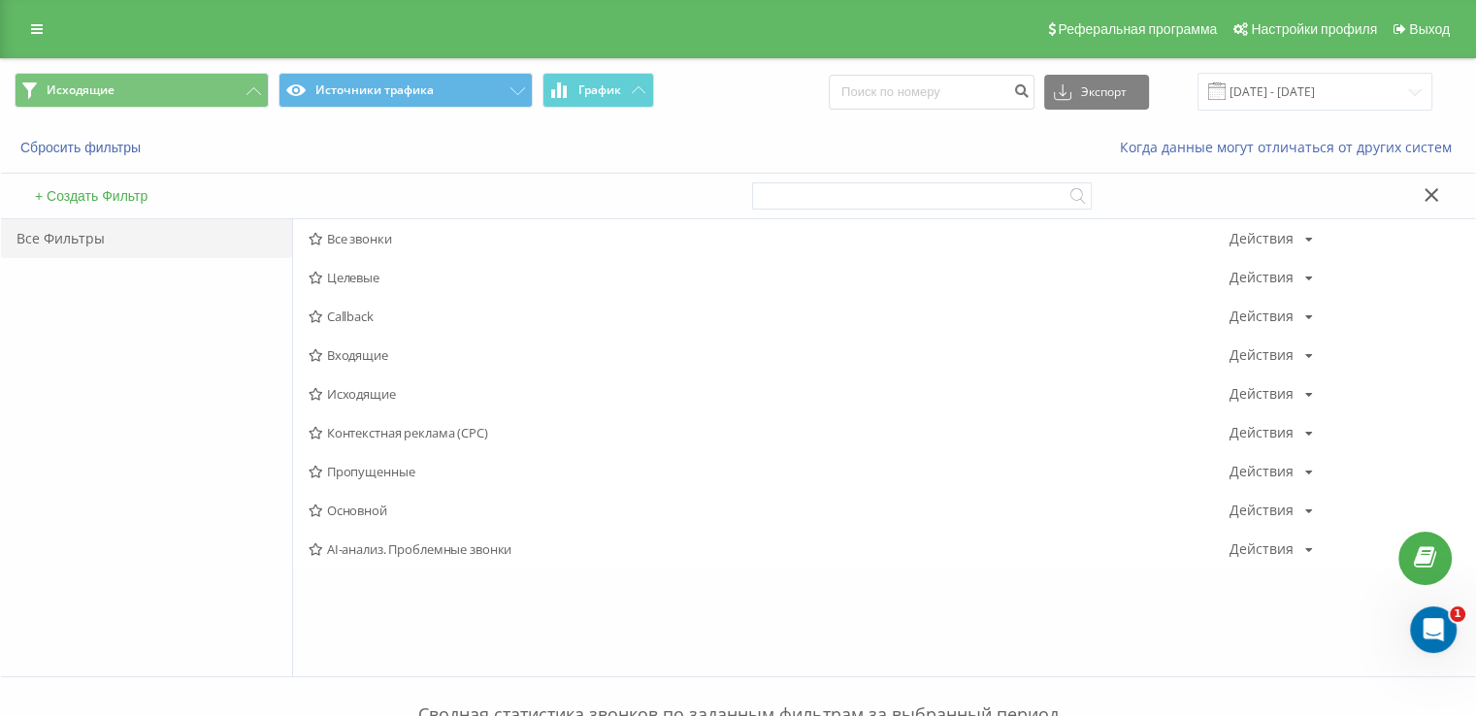
click at [331, 214] on div "+ Создать Фильтр" at bounding box center [369, 196] width 737 height 45
click at [334, 239] on span "Все звонки" at bounding box center [769, 239] width 921 height 14
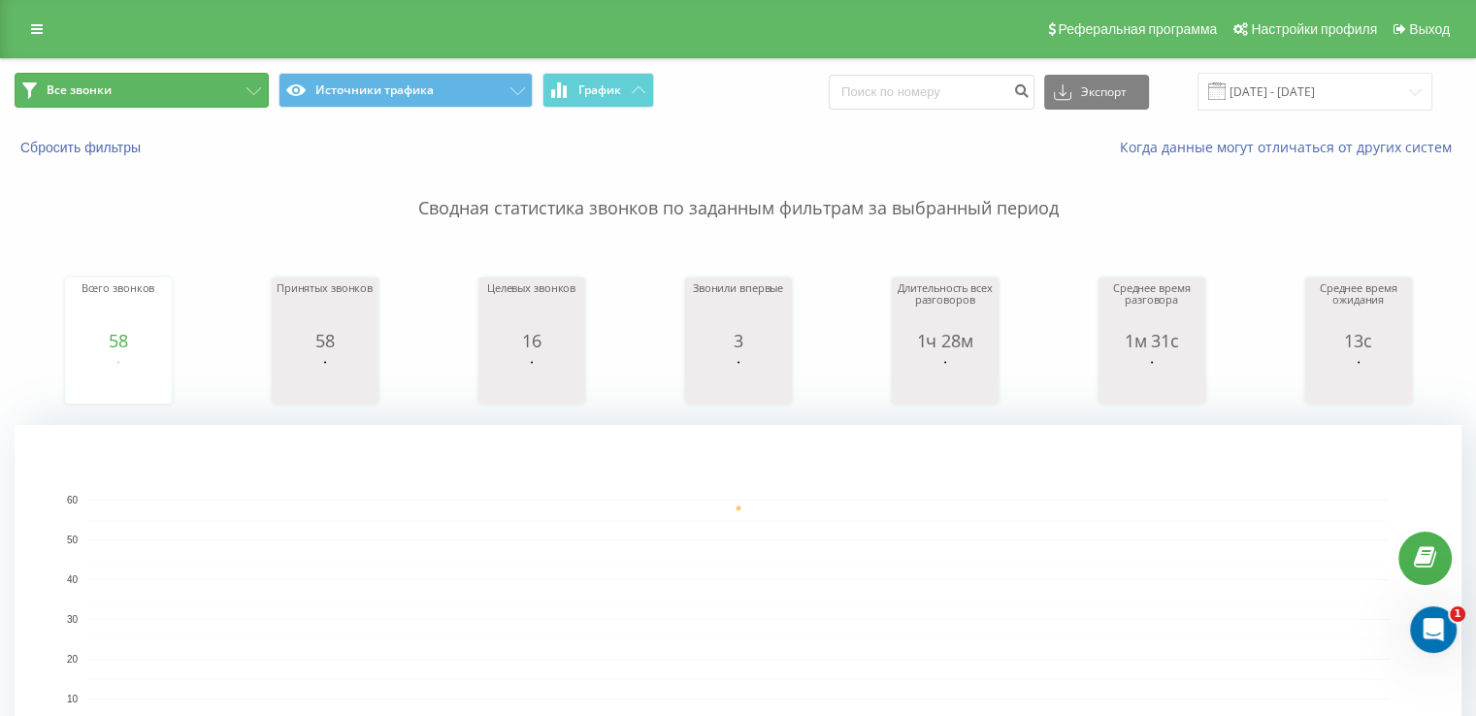
click at [143, 73] on button "Все звонки" at bounding box center [142, 90] width 254 height 35
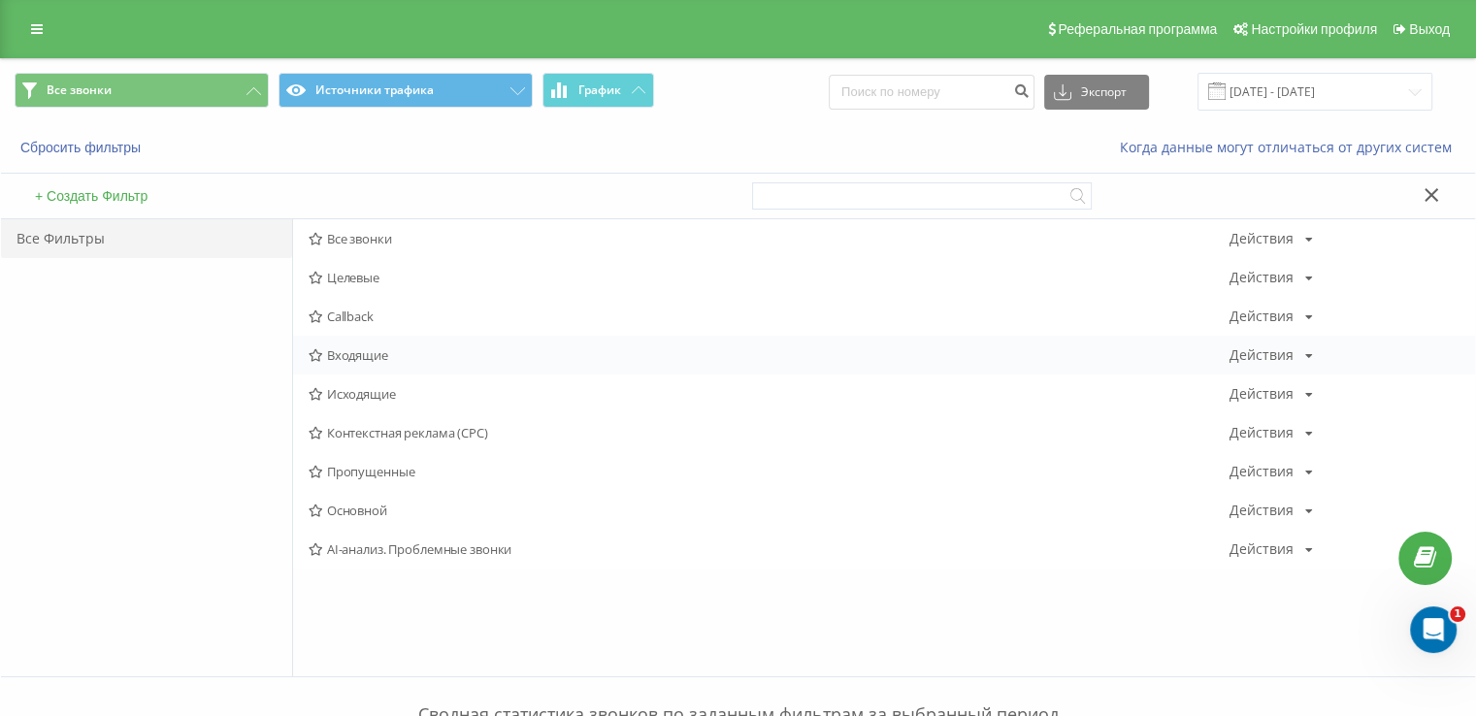
click at [374, 348] on span "Входящие" at bounding box center [769, 355] width 921 height 14
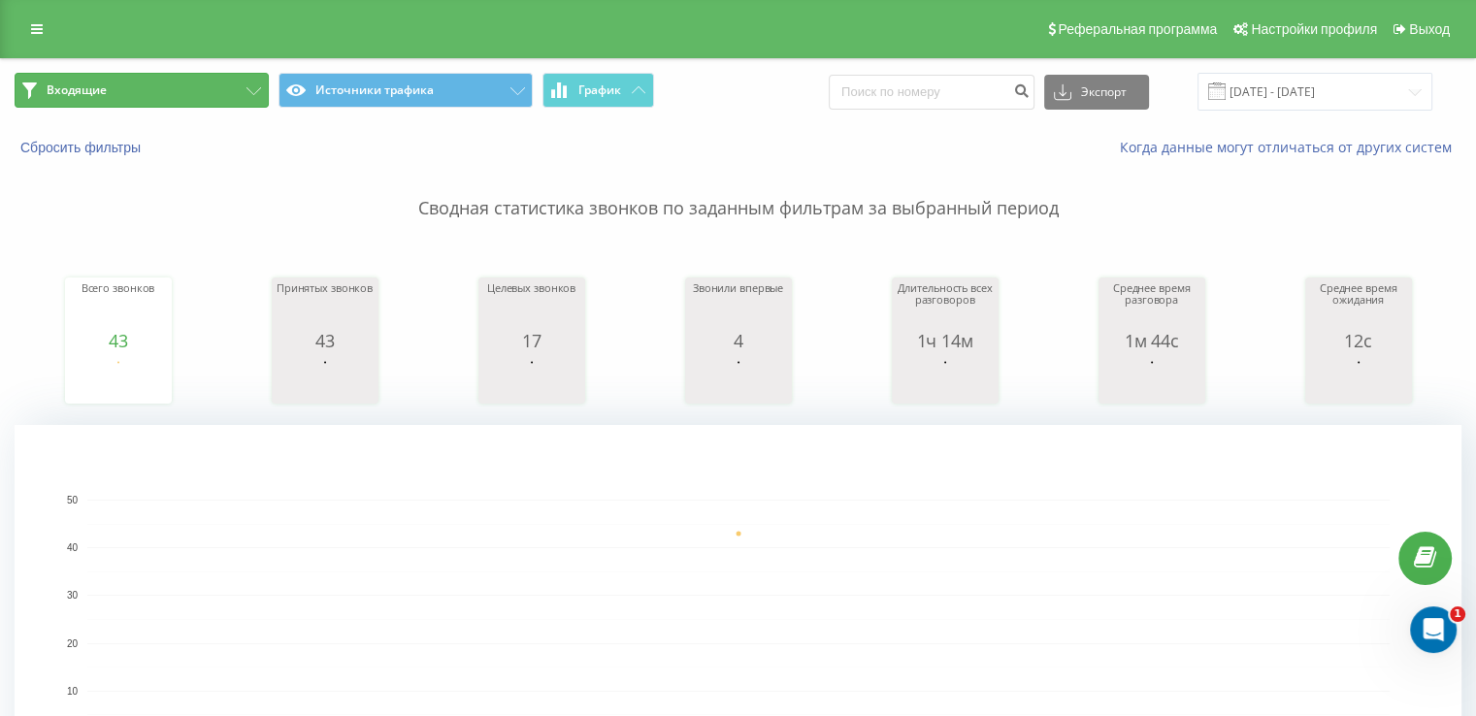
click at [116, 89] on button "Входящие" at bounding box center [142, 90] width 254 height 35
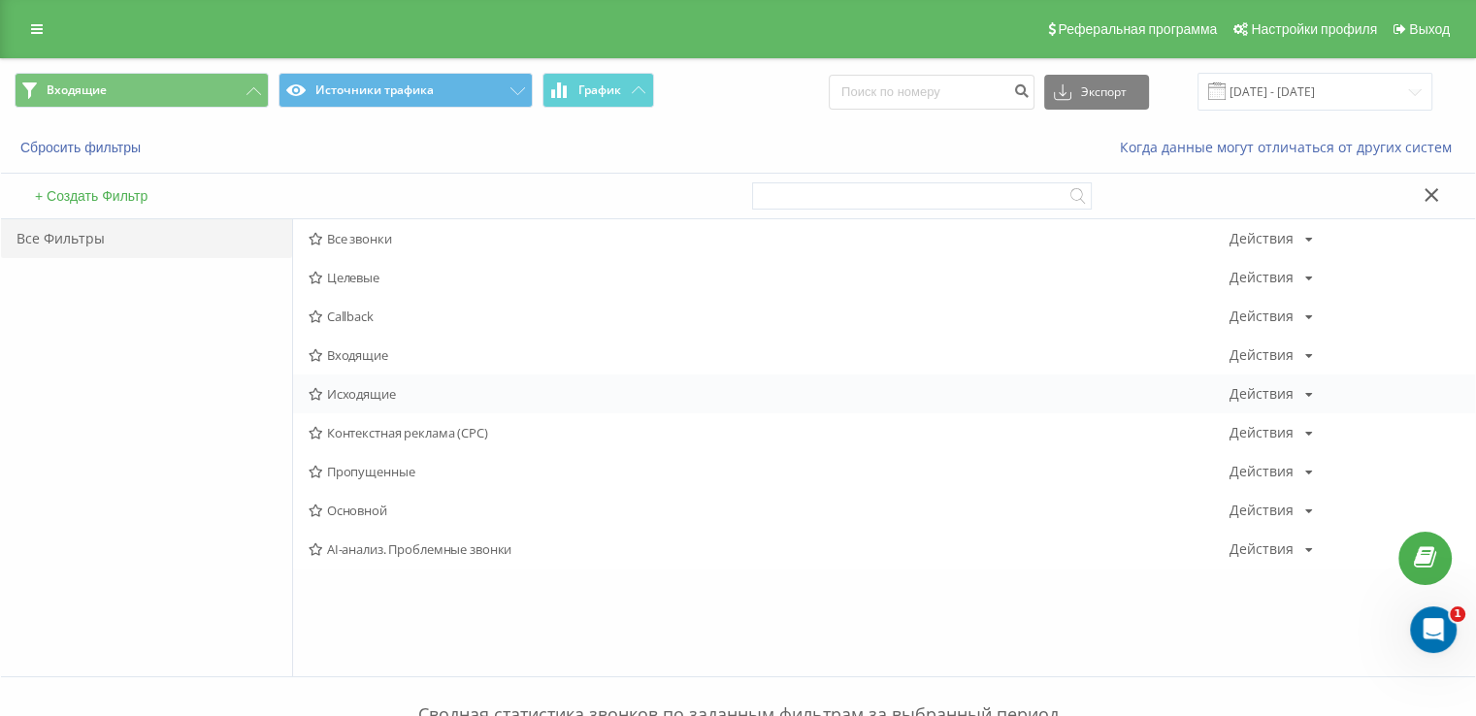
click at [357, 396] on span "Исходящие" at bounding box center [769, 394] width 921 height 14
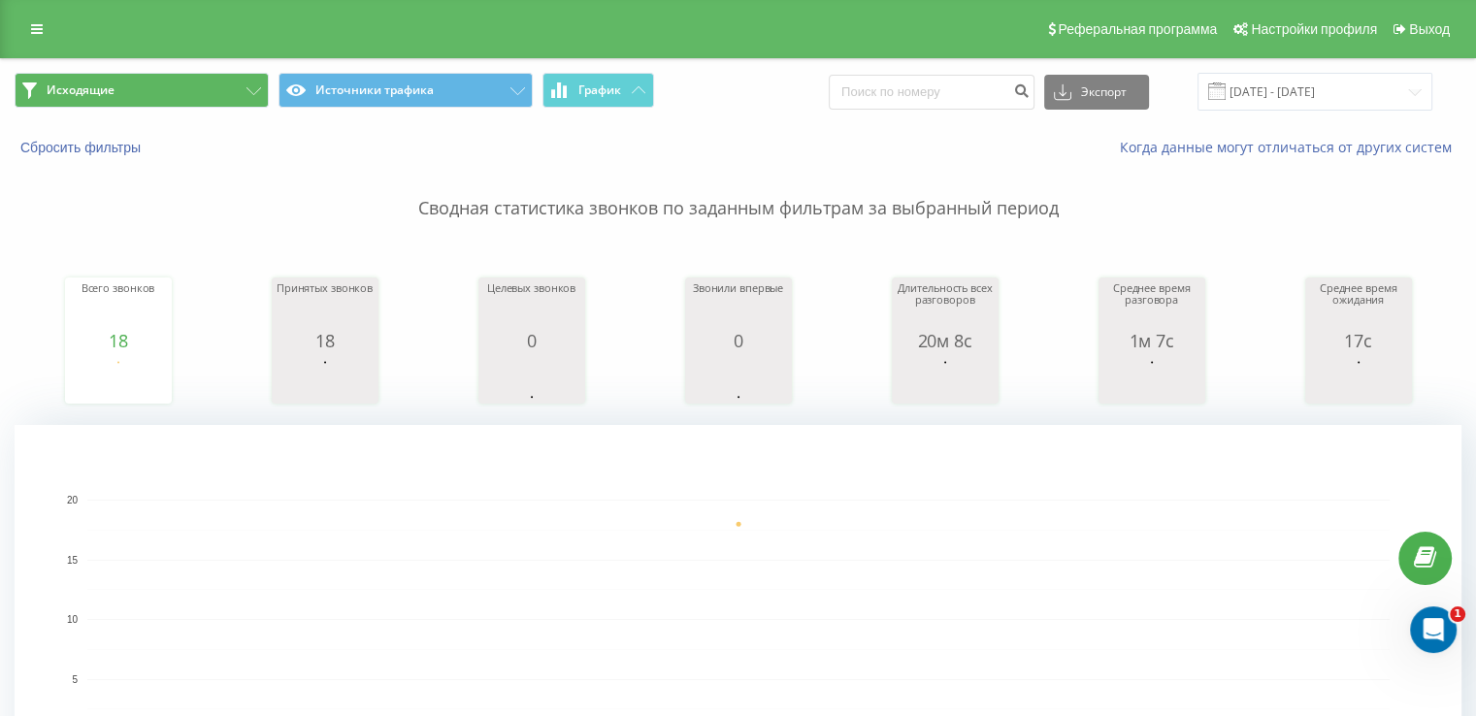
drag, startPoint x: 165, startPoint y: 115, endPoint x: 148, endPoint y: 105, distance: 19.6
click at [159, 114] on div "Исходящие Источники трафика График Экспорт .csv .xls .xlsx [DATE] - [DATE]" at bounding box center [738, 91] width 1474 height 65
click at [144, 101] on button "Исходящие" at bounding box center [142, 90] width 254 height 35
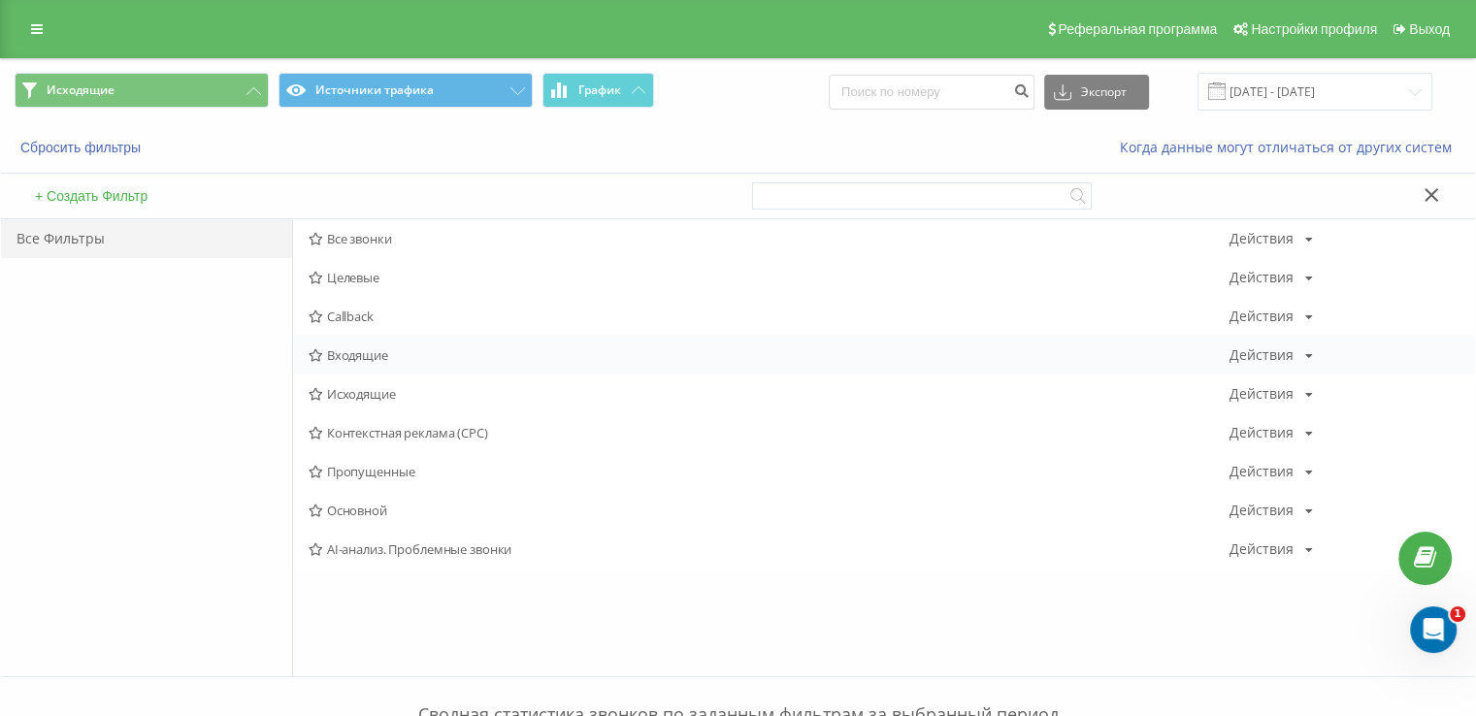
click at [344, 361] on span "Входящие" at bounding box center [769, 355] width 921 height 14
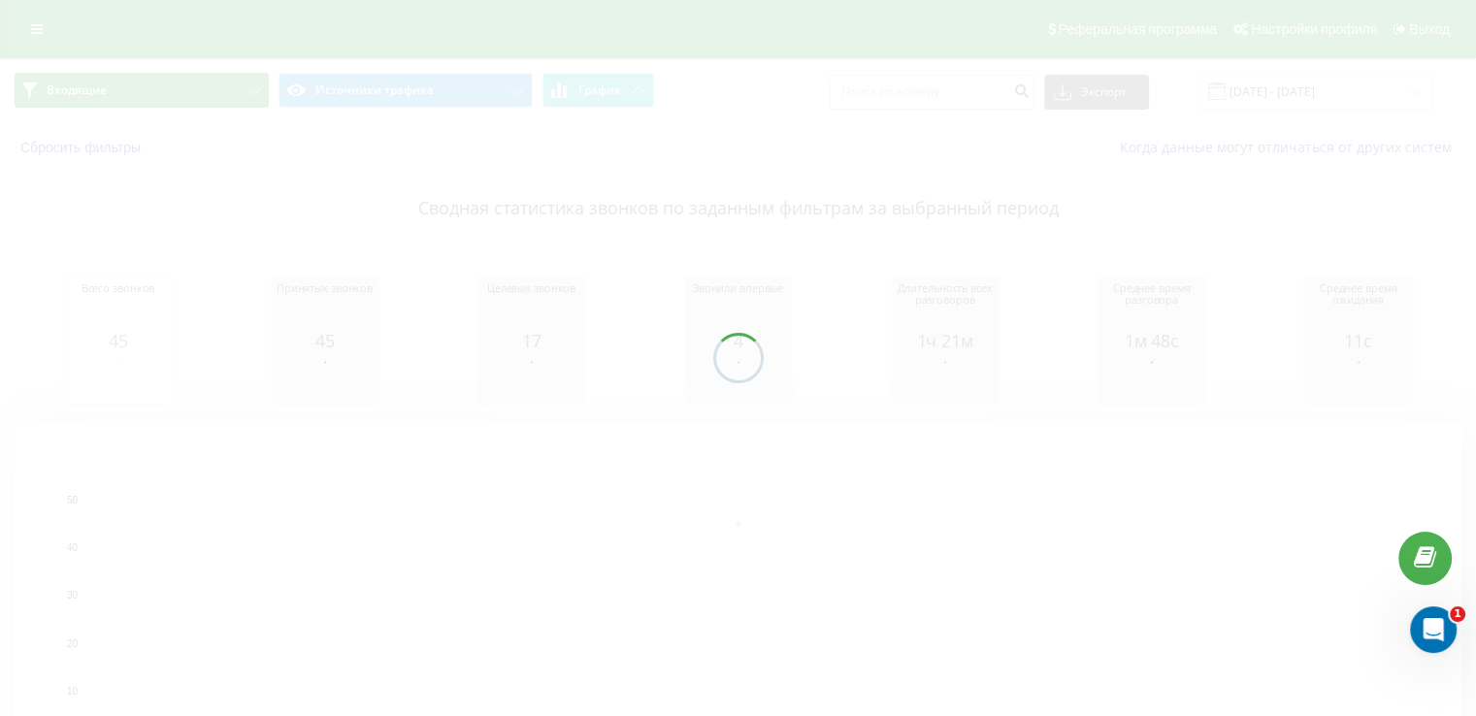
click at [128, 98] on button "Входящие" at bounding box center [142, 90] width 254 height 35
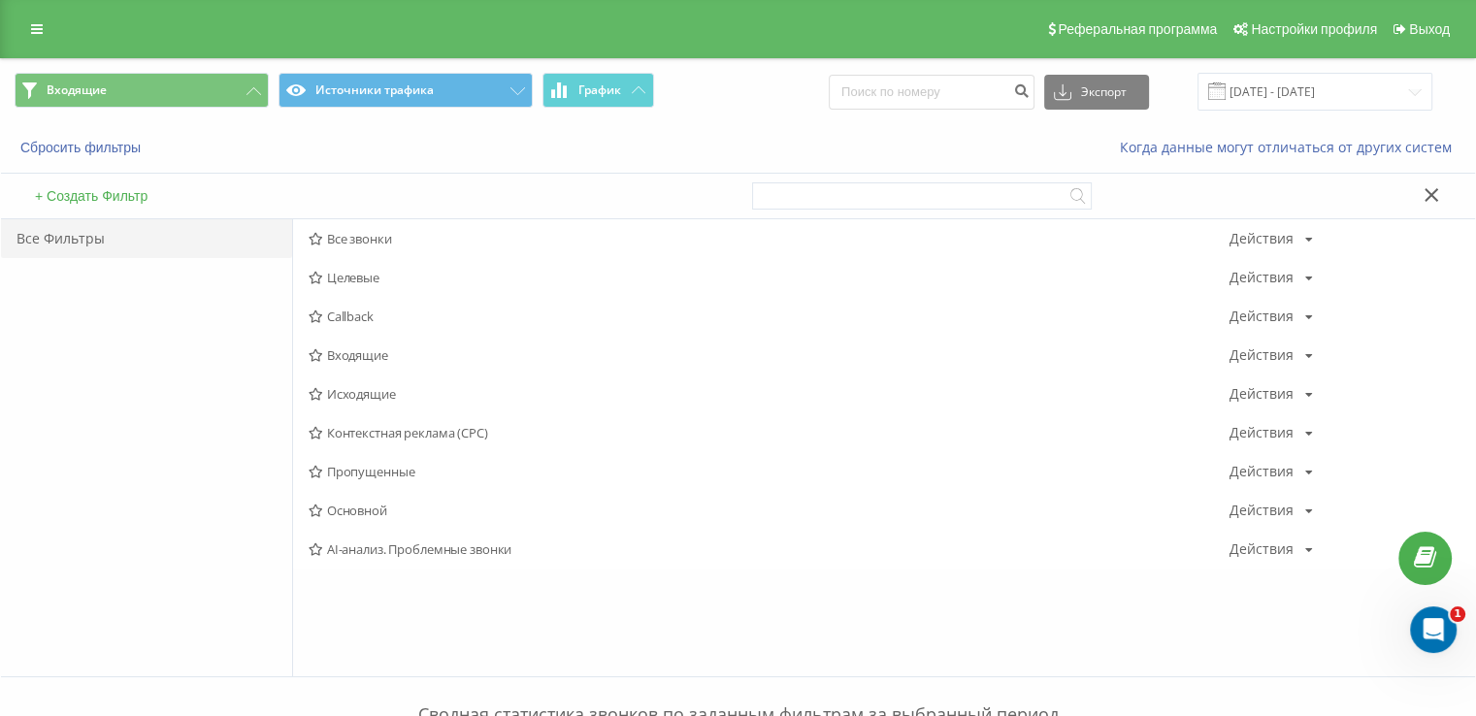
drag, startPoint x: 420, startPoint y: 242, endPoint x: 408, endPoint y: 238, distance: 12.3
click at [419, 242] on span "Все звонки" at bounding box center [769, 239] width 921 height 14
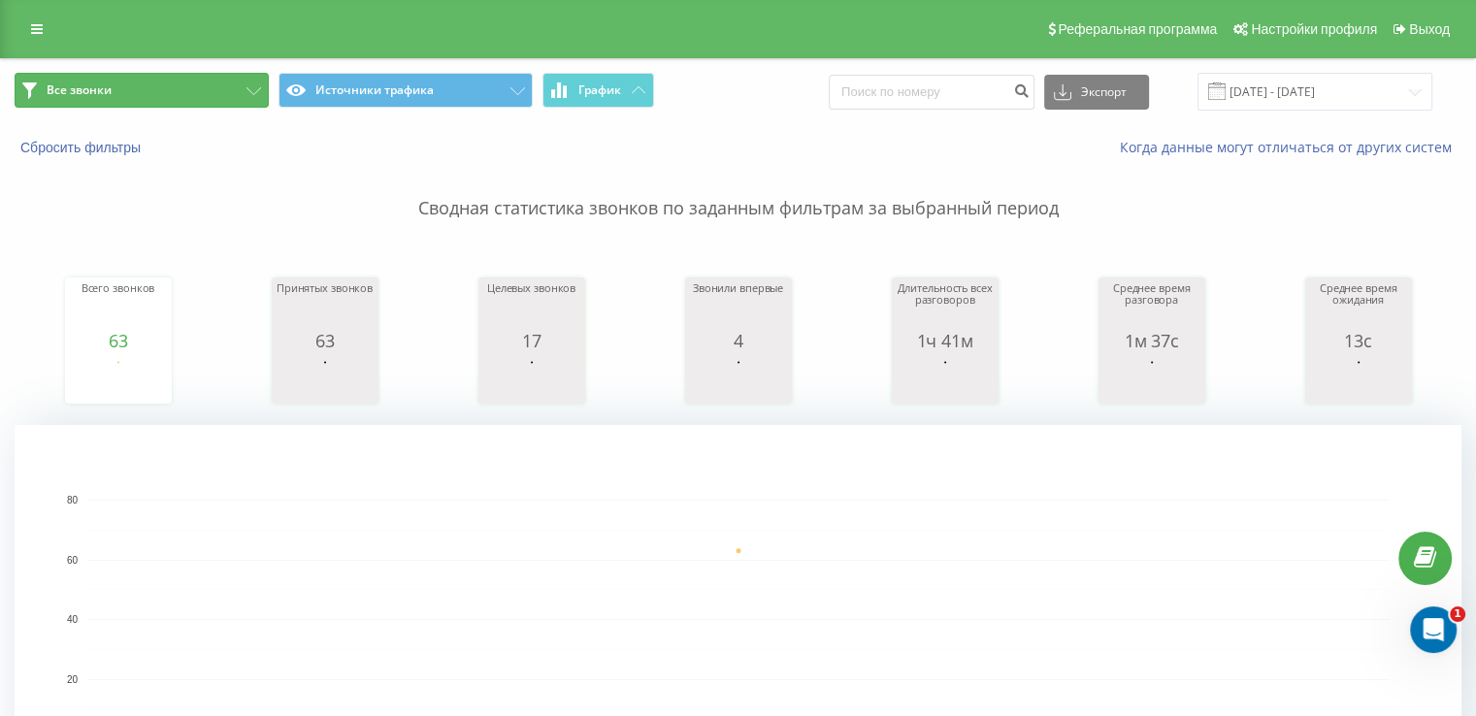
drag, startPoint x: 85, startPoint y: 102, endPoint x: 114, endPoint y: 137, distance: 45.5
click at [85, 101] on button "Все звонки" at bounding box center [142, 90] width 254 height 35
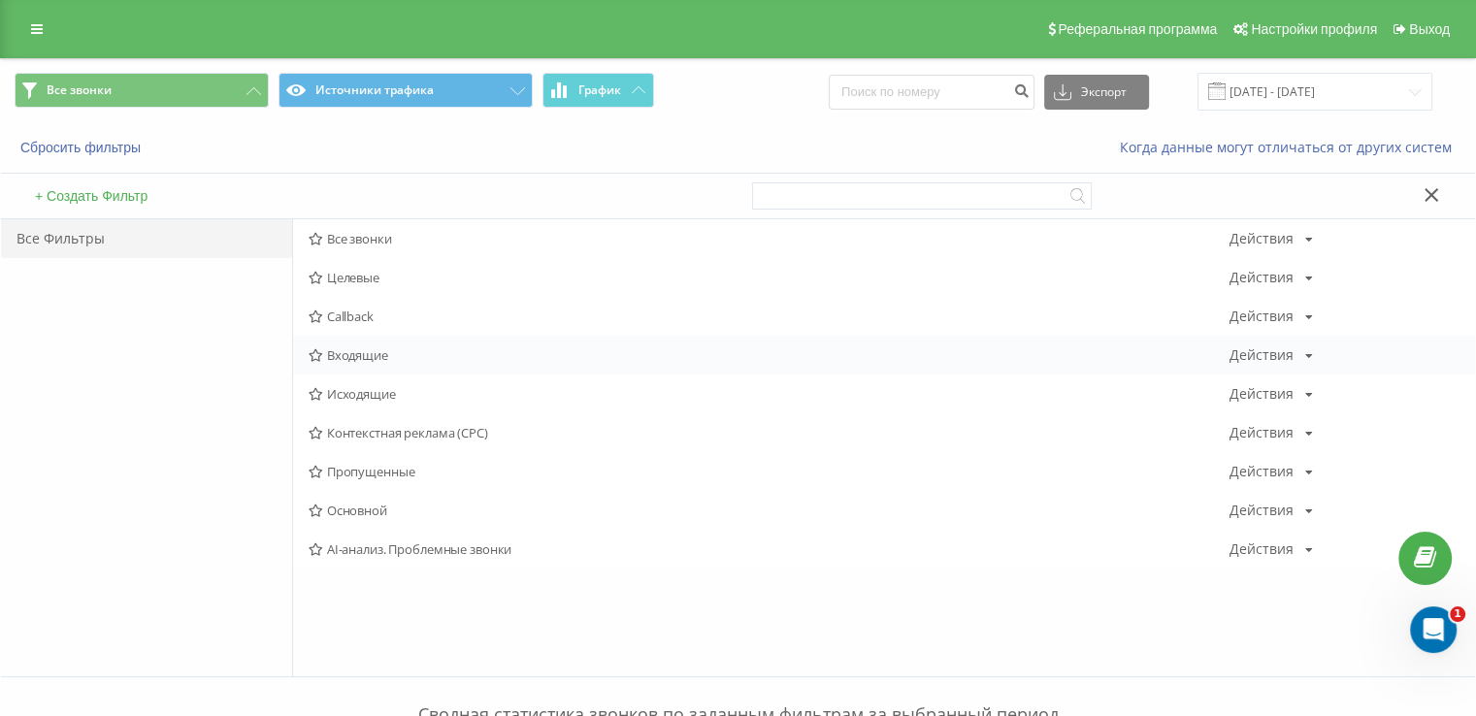
click at [353, 348] on span "Входящие" at bounding box center [769, 355] width 921 height 14
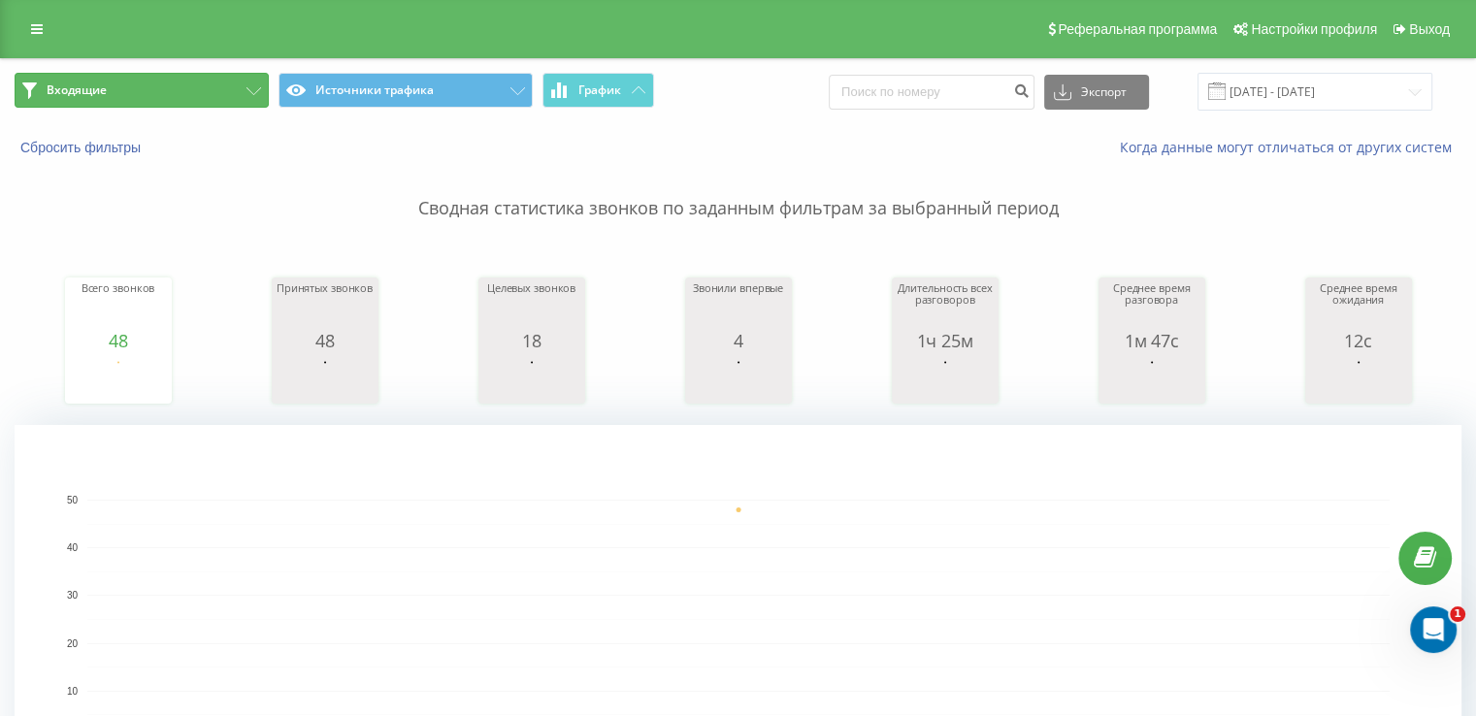
click at [149, 89] on button "Входящие" at bounding box center [142, 90] width 254 height 35
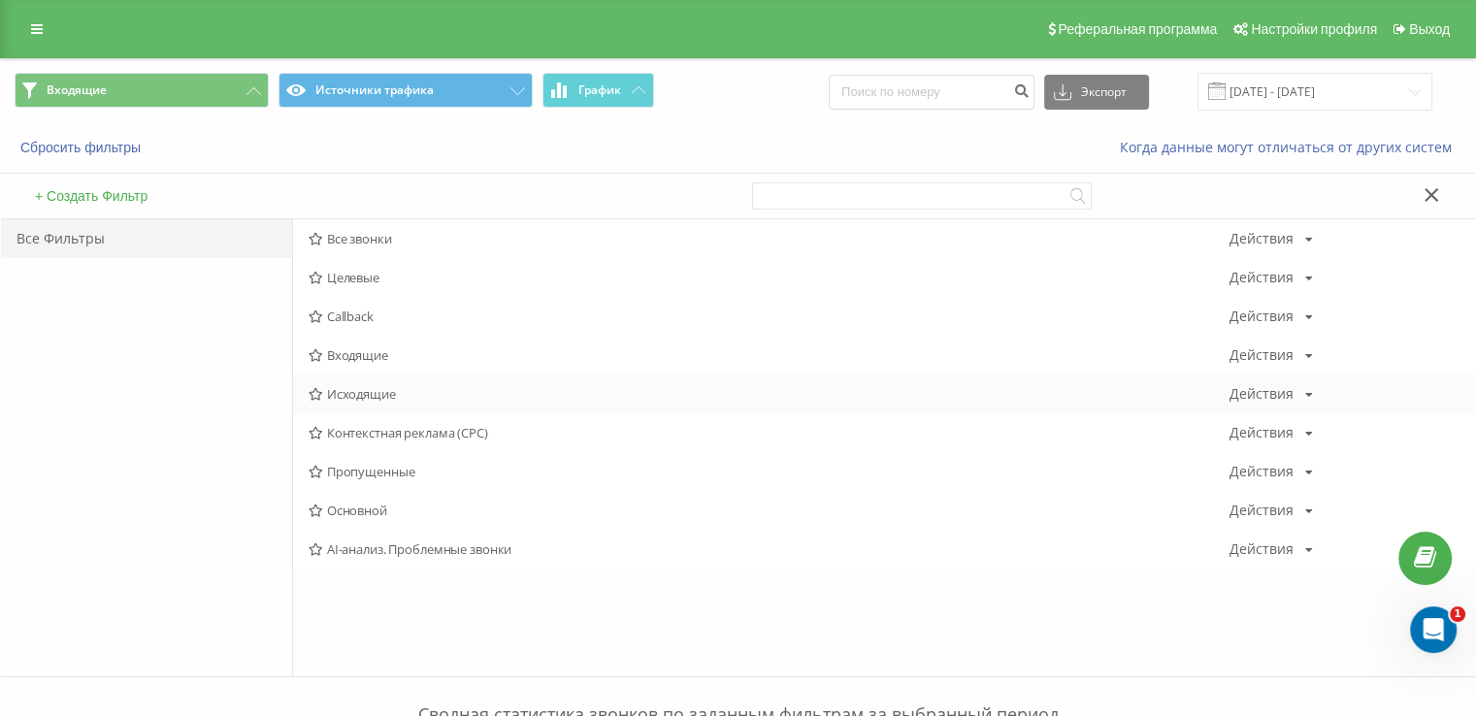
click at [384, 380] on div "Исходящие Действия Редактировать Копировать Удалить По умолчанию Поделиться" at bounding box center [884, 393] width 1182 height 39
click at [381, 388] on span "Исходящие" at bounding box center [769, 394] width 921 height 14
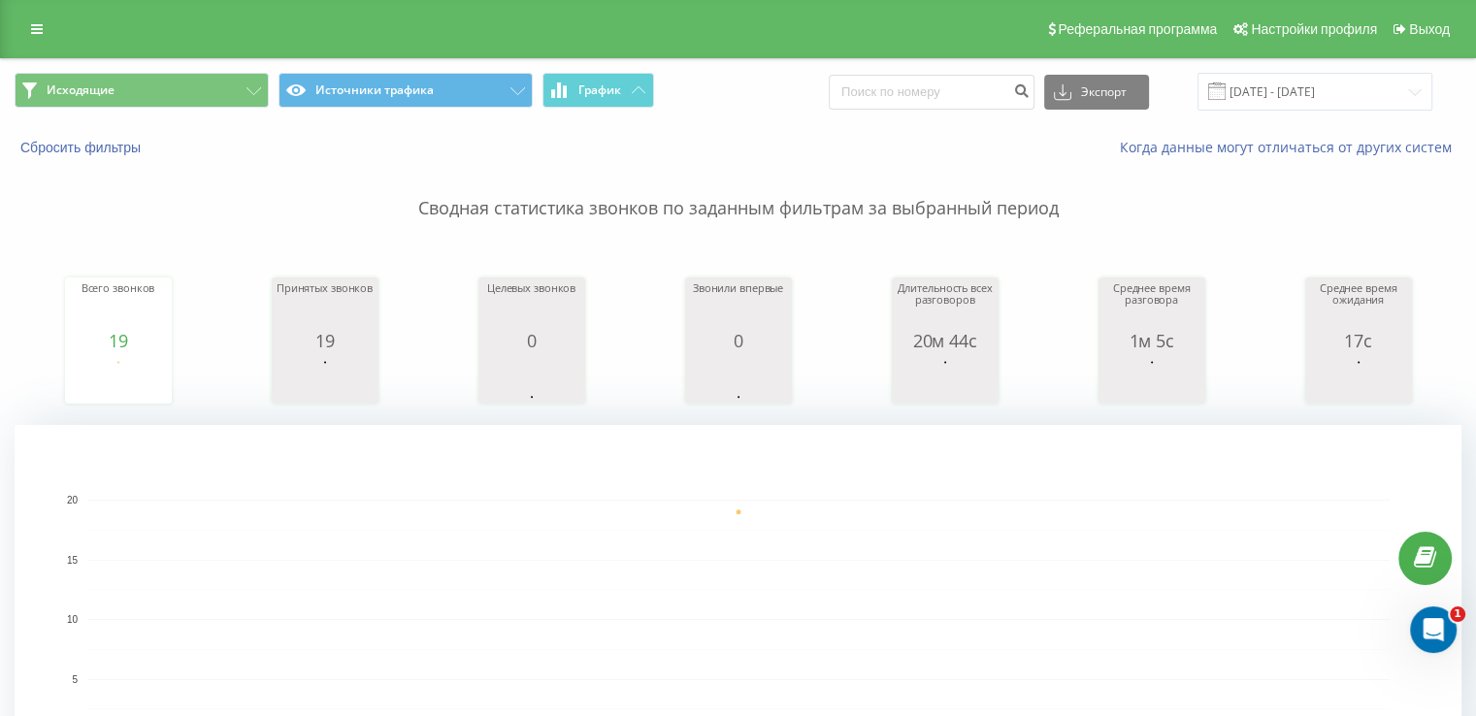
click at [82, 108] on span "Исходящие Источники трафика График" at bounding box center [369, 92] width 709 height 38
drag, startPoint x: 87, startPoint y: 94, endPoint x: 123, endPoint y: 120, distance: 44.4
click at [89, 94] on span "Исходящие" at bounding box center [81, 90] width 68 height 16
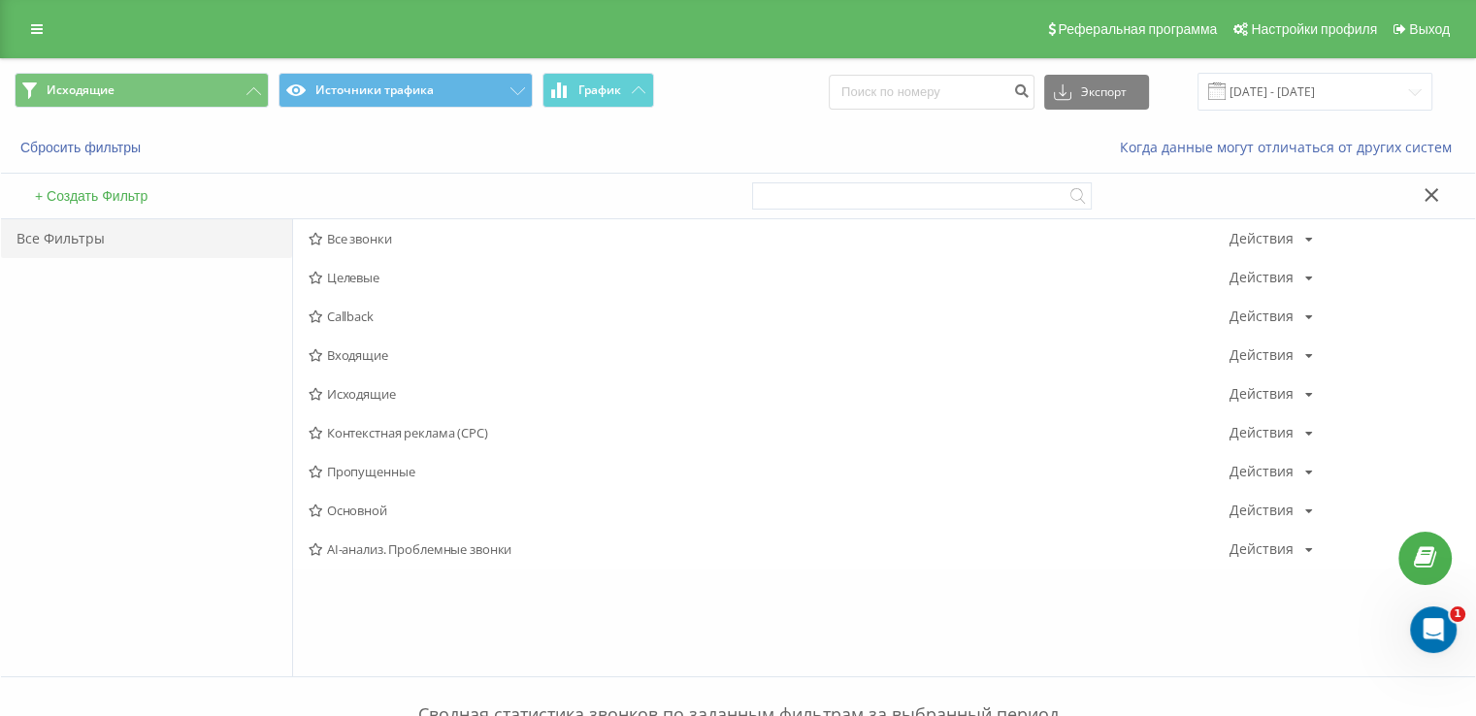
drag, startPoint x: 342, startPoint y: 321, endPoint x: 344, endPoint y: 346, distance: 25.4
click at [342, 323] on span "Callback" at bounding box center [769, 316] width 921 height 14
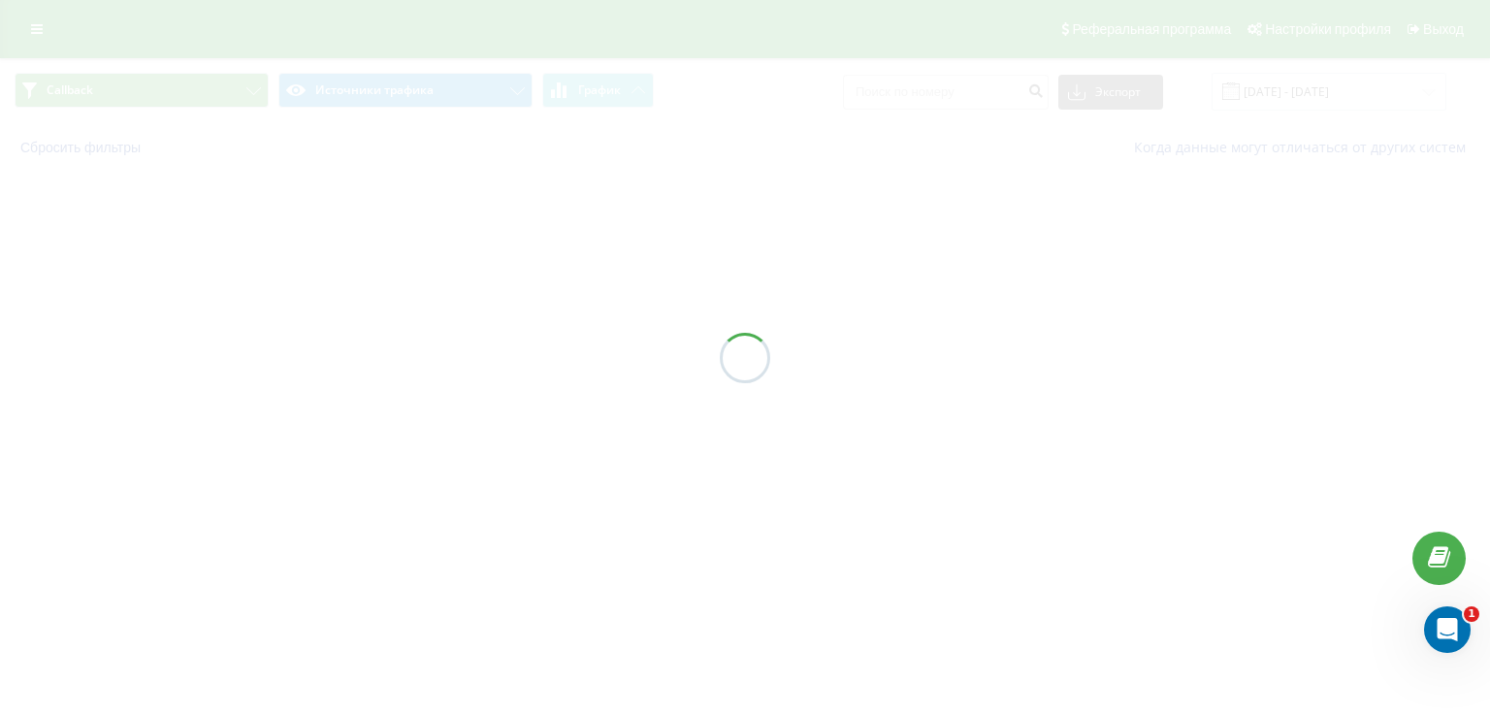
click at [344, 346] on div at bounding box center [745, 358] width 1490 height 716
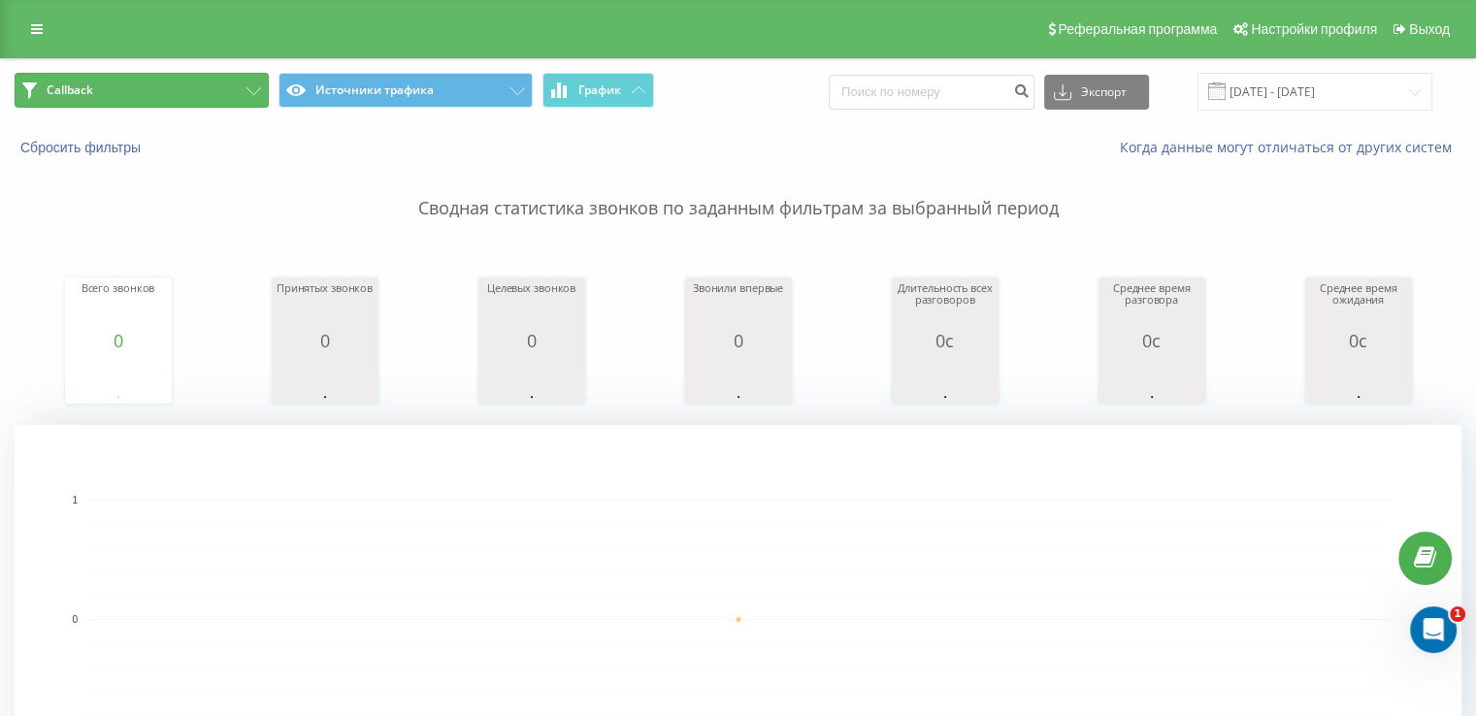
click at [144, 94] on button "Callback" at bounding box center [142, 90] width 254 height 35
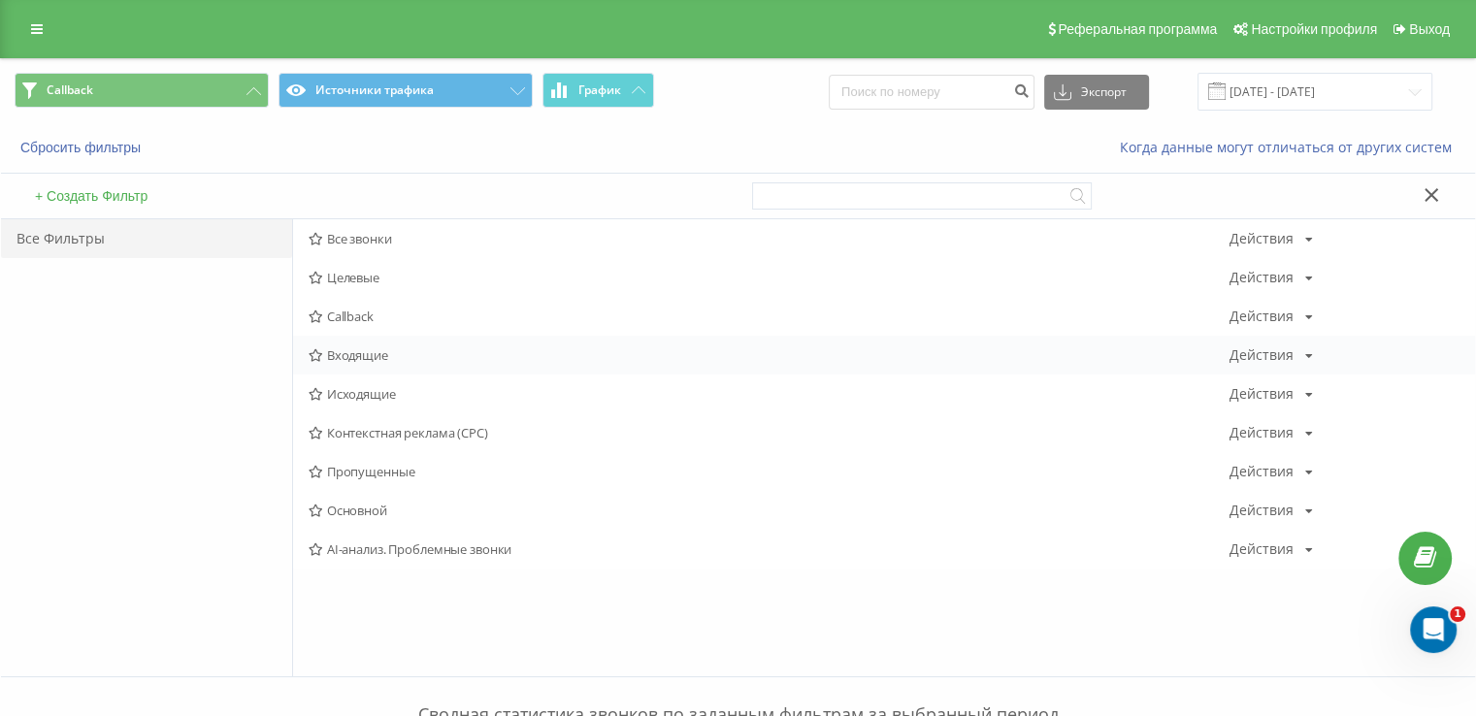
click at [354, 354] on span "Входящие" at bounding box center [769, 355] width 921 height 14
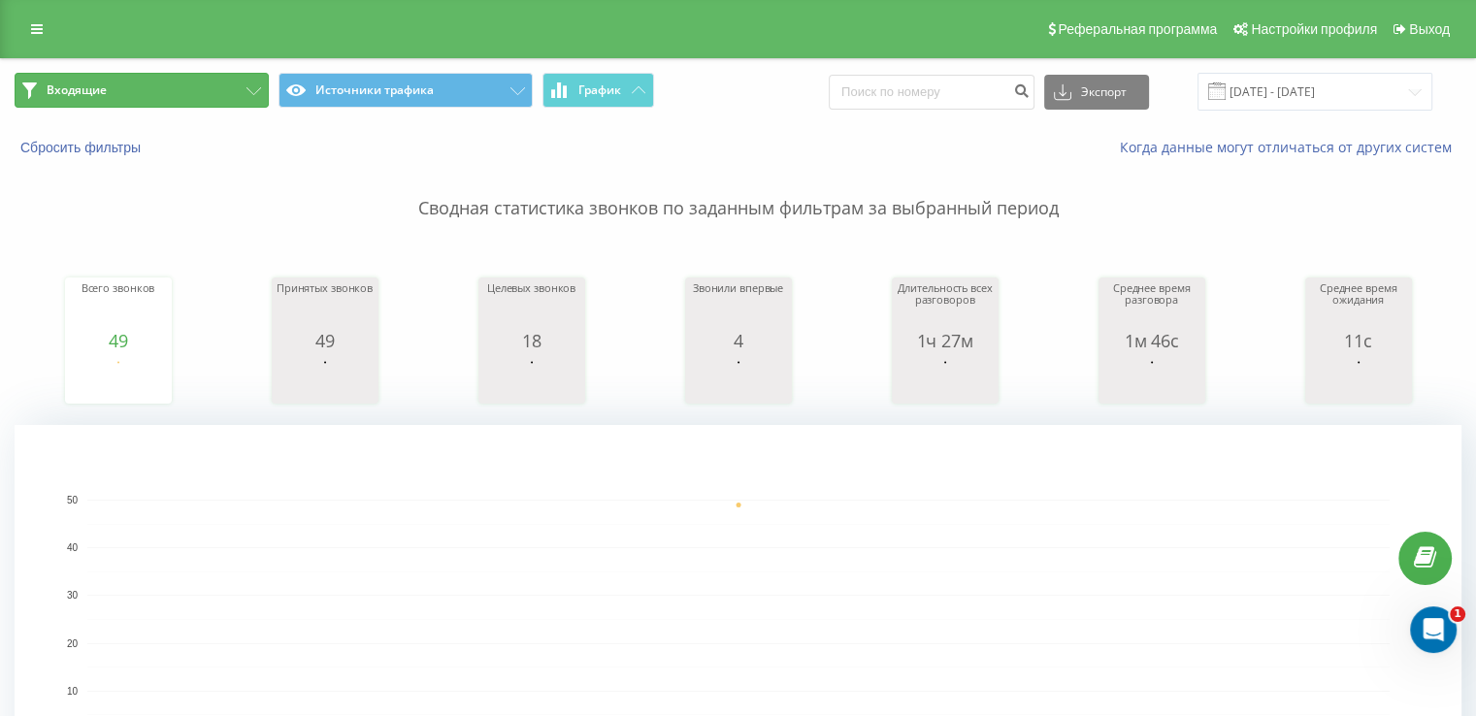
click at [164, 89] on button "Входящие" at bounding box center [142, 90] width 254 height 35
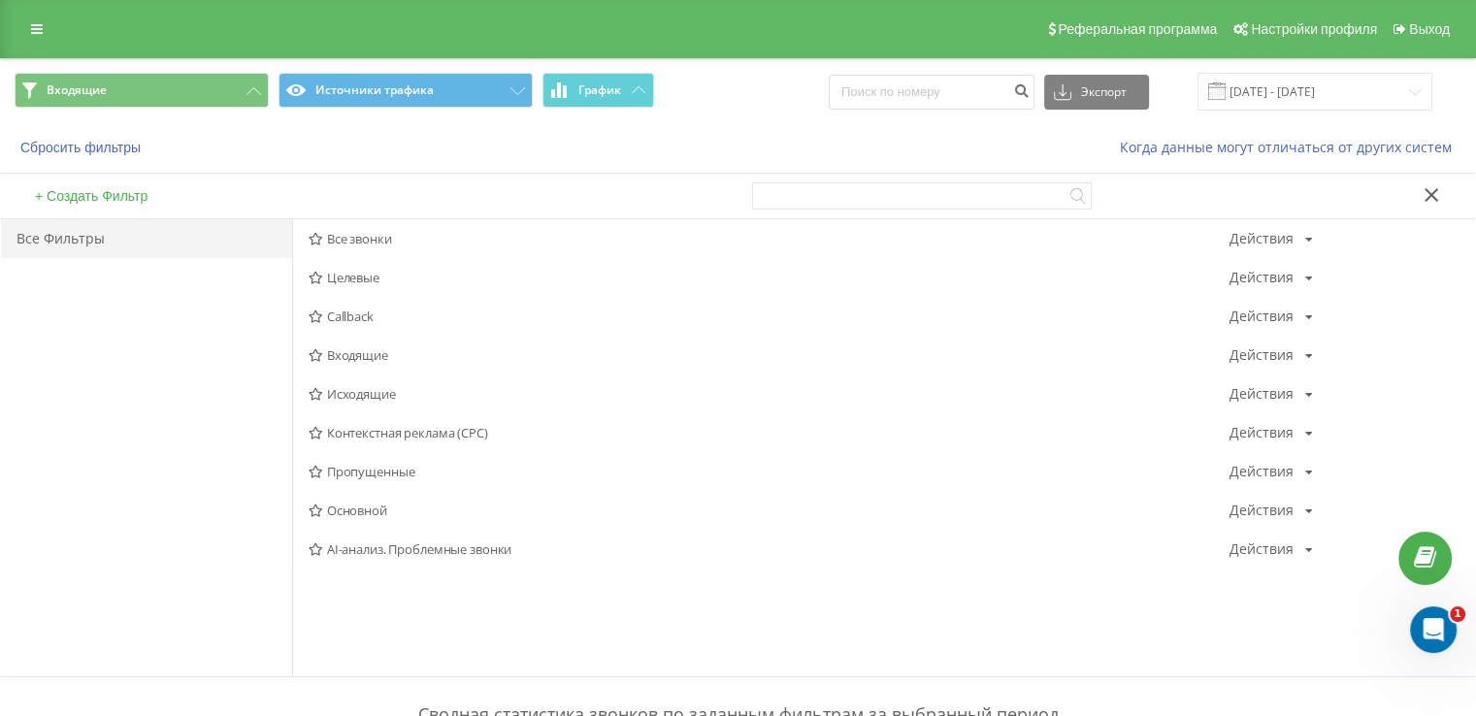
drag, startPoint x: 393, startPoint y: 388, endPoint x: 376, endPoint y: 353, distance: 38.6
click at [392, 388] on span "Исходящие" at bounding box center [769, 394] width 921 height 14
